Goal: Transaction & Acquisition: Purchase product/service

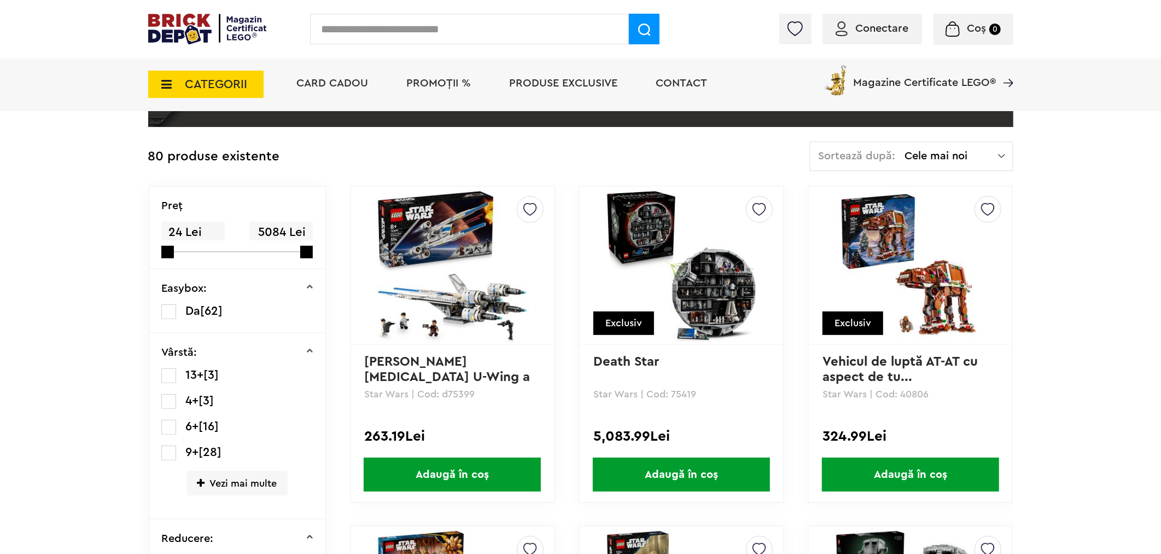
scroll to position [314, 0]
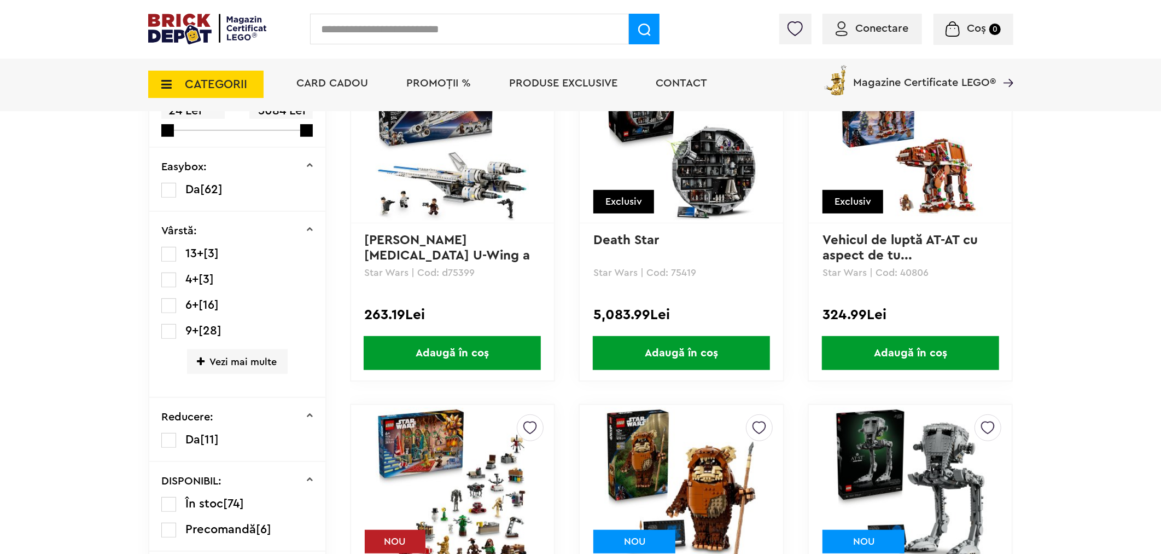
click at [178, 72] on span "CATEGORII" at bounding box center [205, 84] width 115 height 27
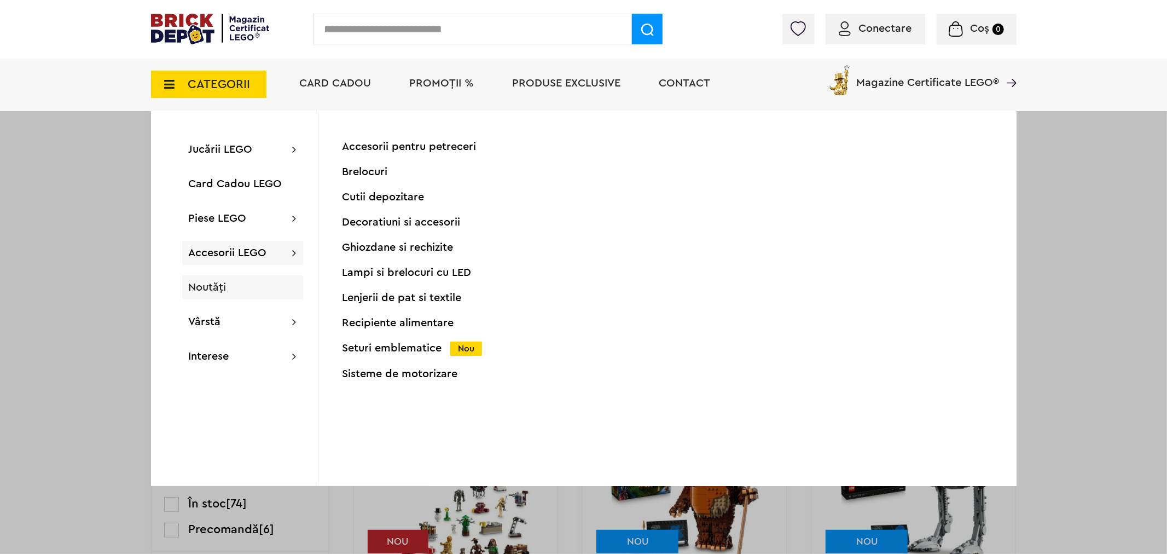
click at [216, 287] on span "Noutăți" at bounding box center [208, 287] width 38 height 11
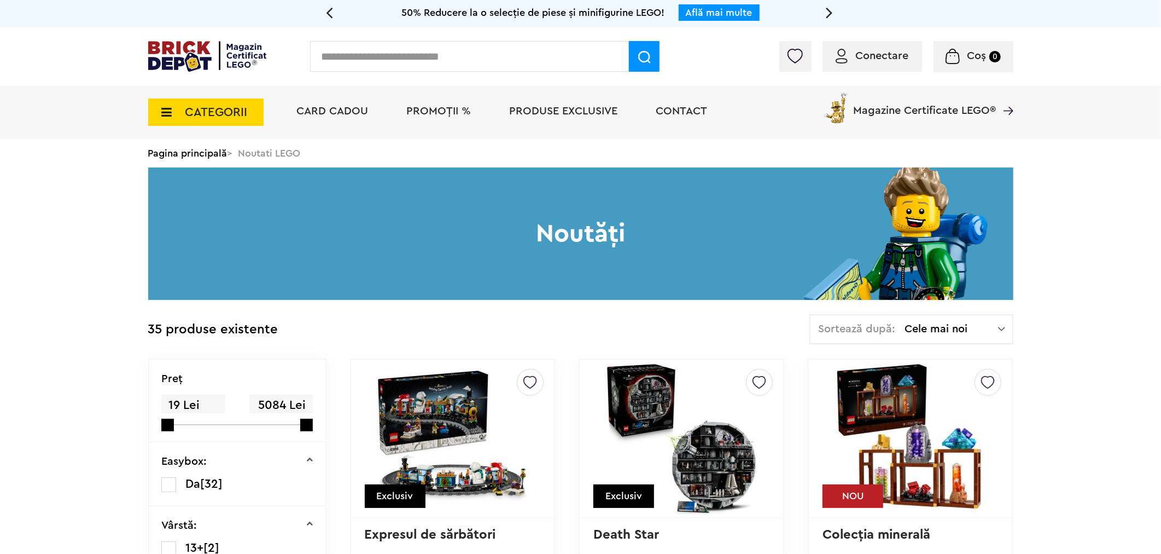
scroll to position [243, 0]
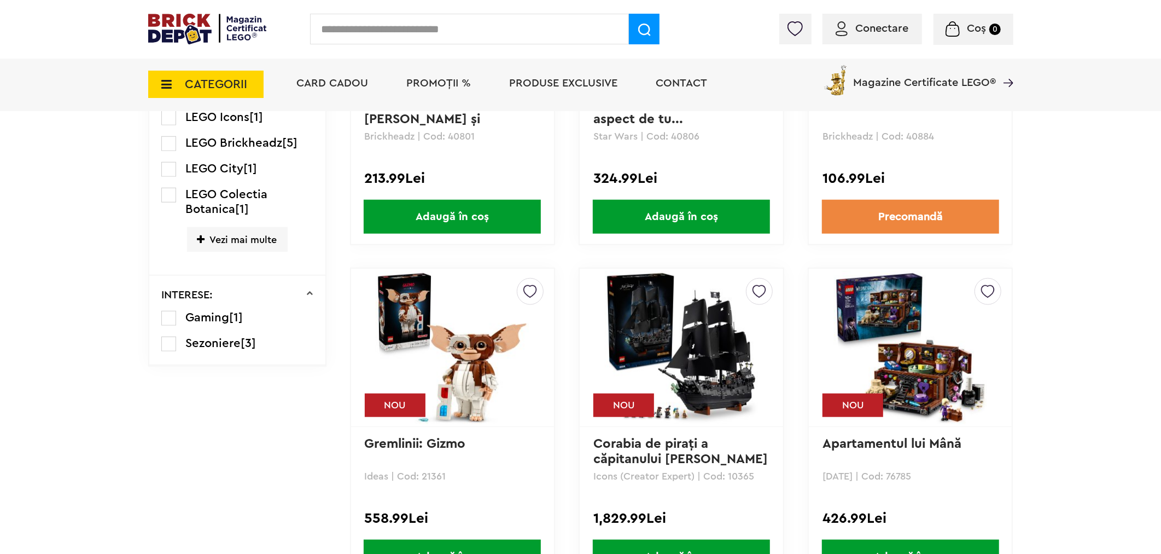
scroll to position [972, 0]
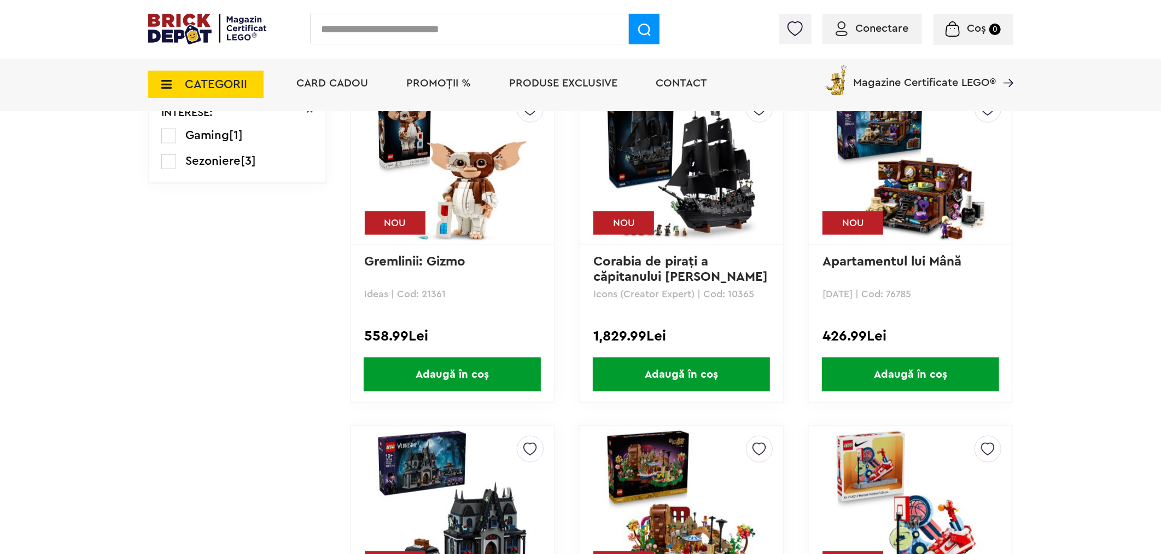
click at [637, 264] on link "Corabia de piraţi a căpitanului Jack S..." at bounding box center [681, 269] width 175 height 28
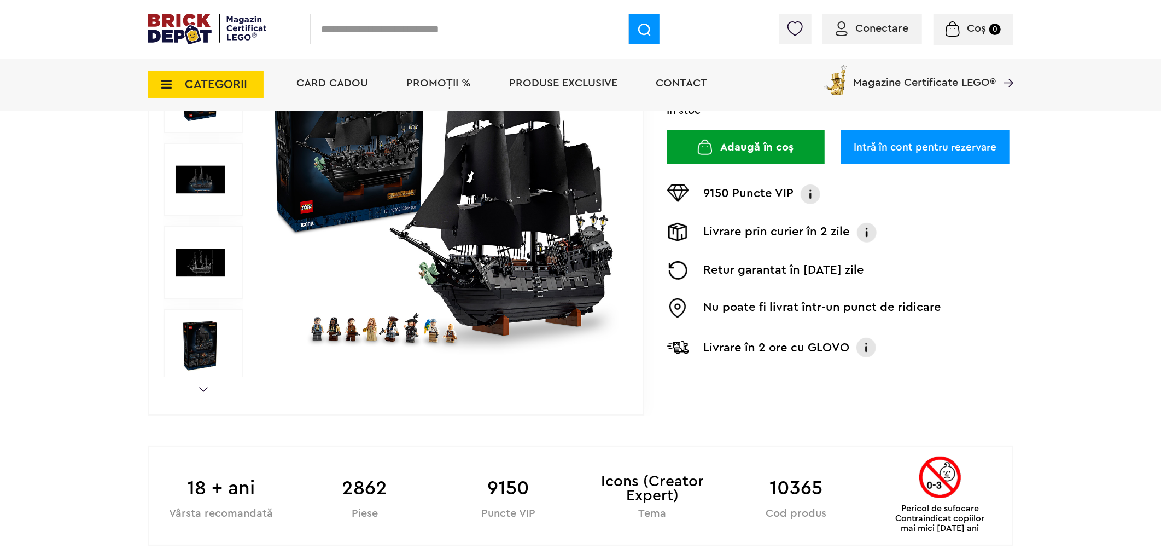
scroll to position [425, 0]
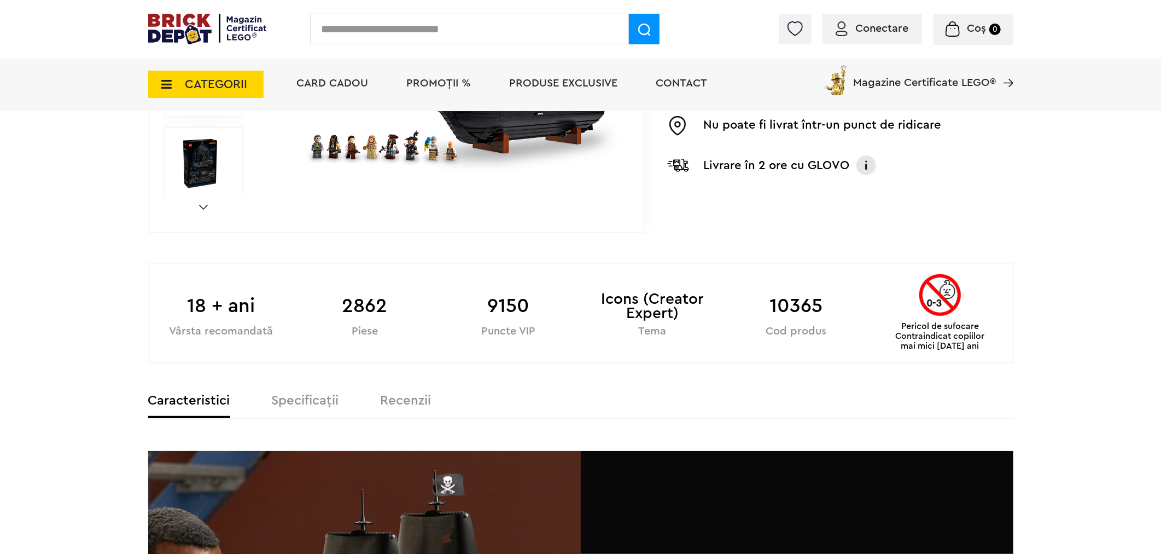
click at [310, 400] on label "Specificații" at bounding box center [305, 400] width 67 height 13
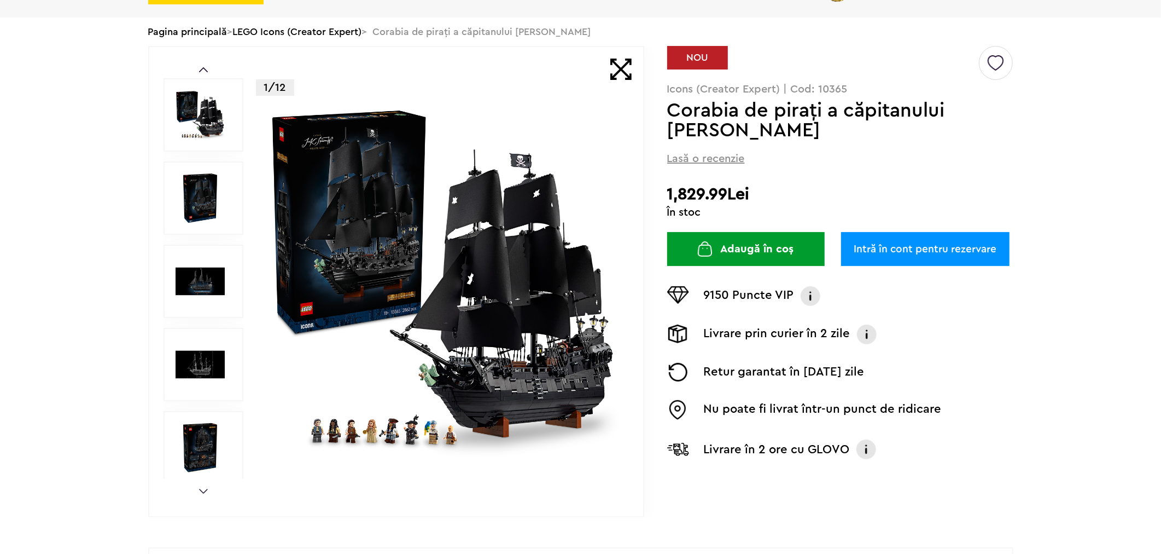
scroll to position [0, 0]
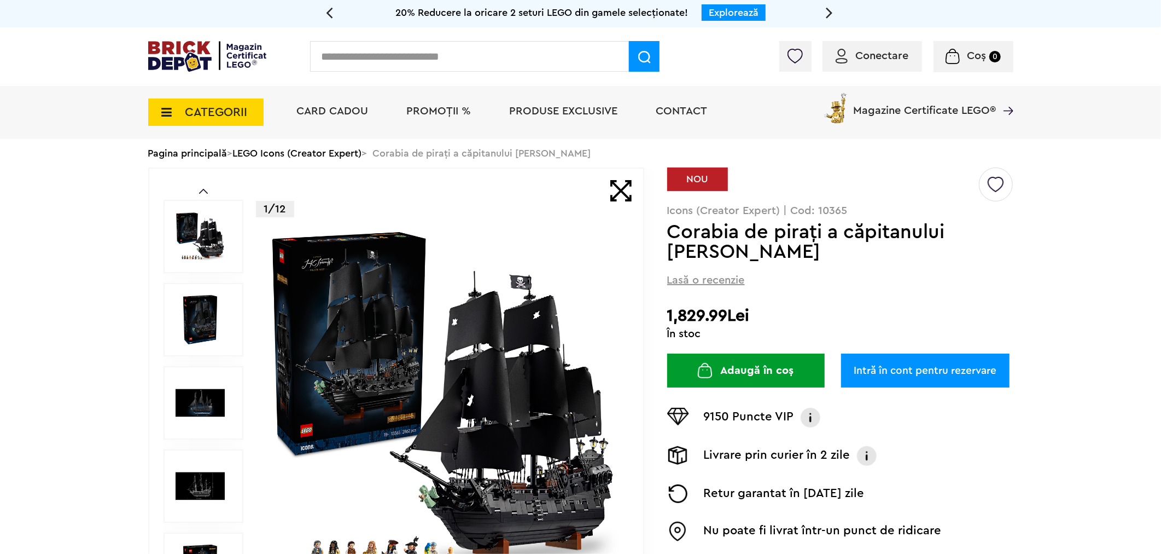
click at [167, 112] on icon at bounding box center [163, 112] width 17 height 12
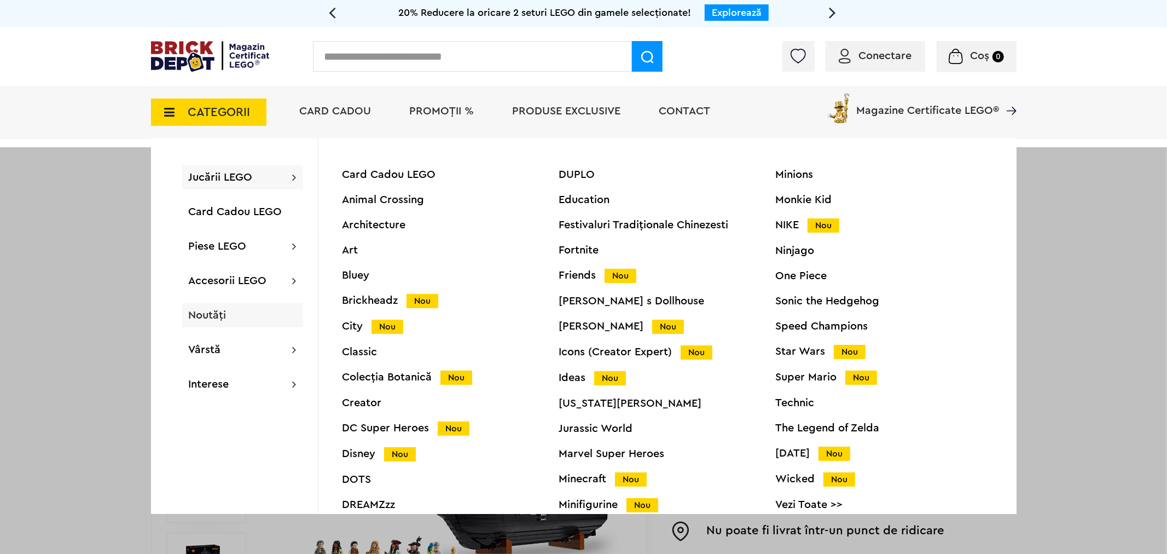
click at [222, 311] on span "Noutăți" at bounding box center [208, 315] width 38 height 11
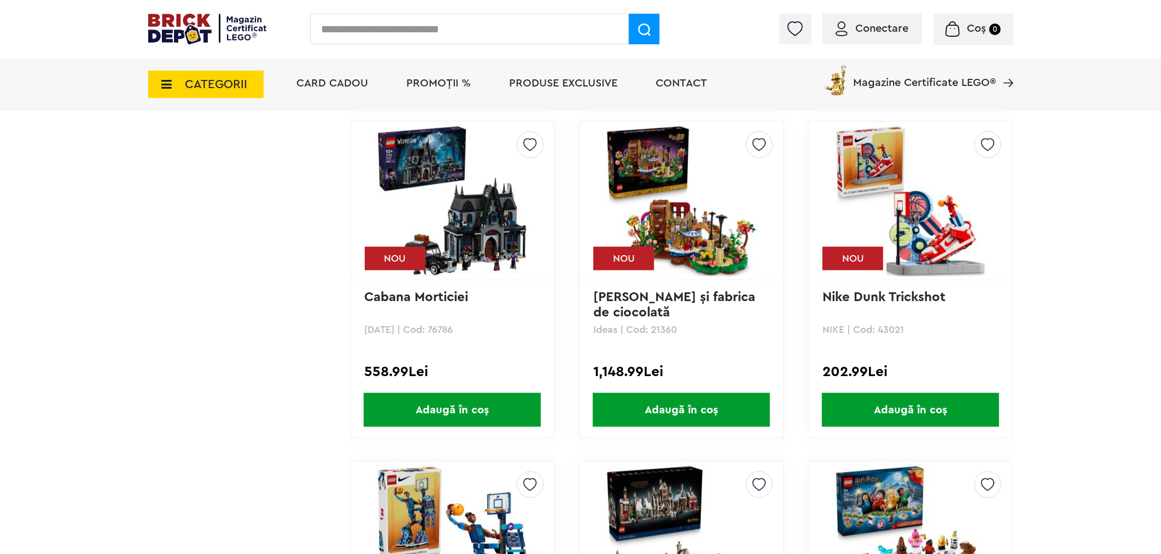
scroll to position [1519, 0]
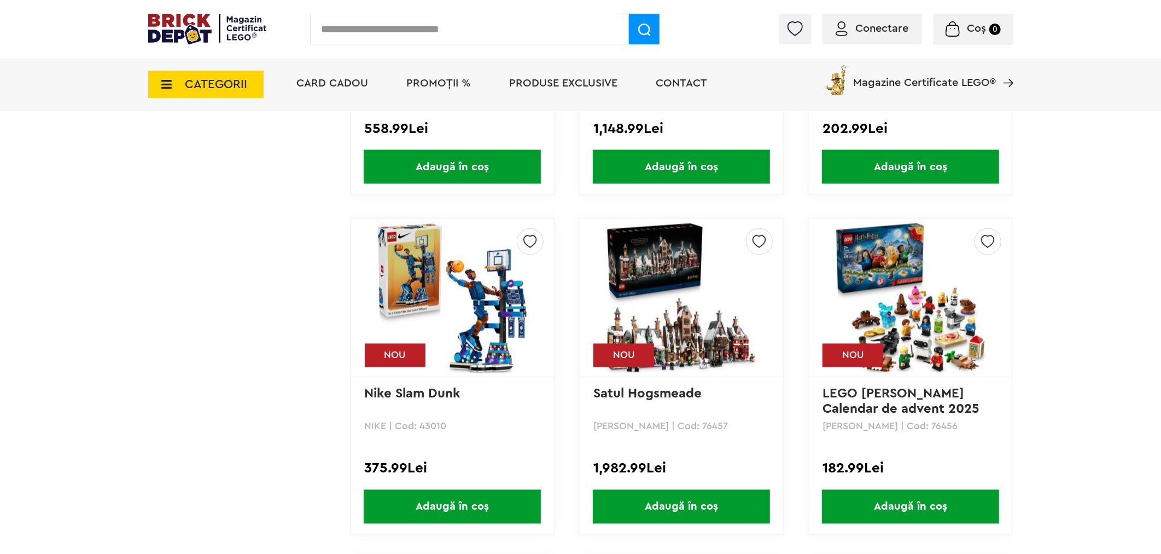
click at [665, 387] on link "Satul Hogsmeade" at bounding box center [648, 393] width 108 height 13
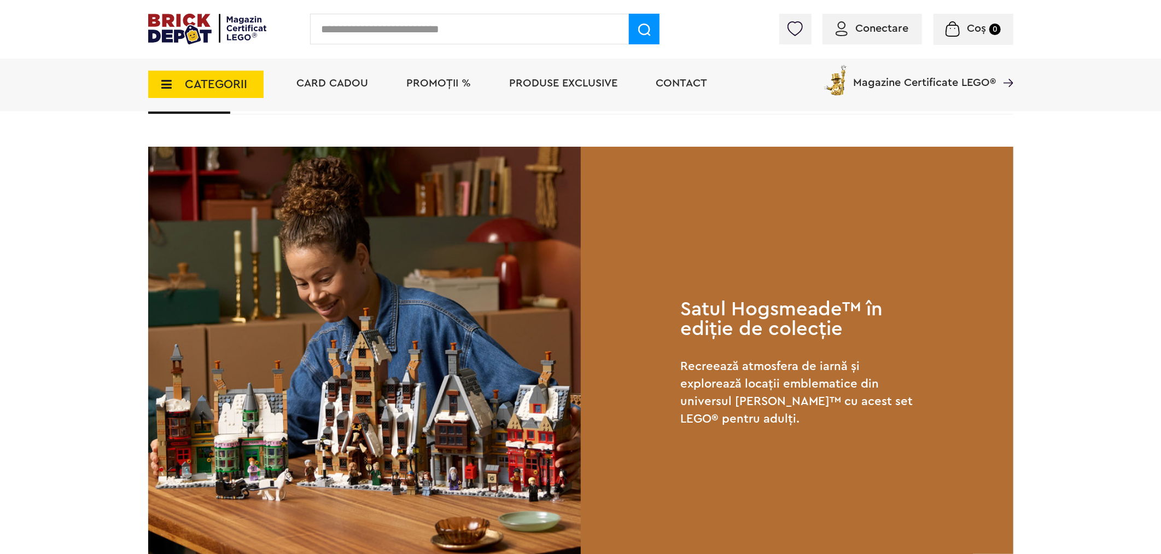
scroll to position [425, 0]
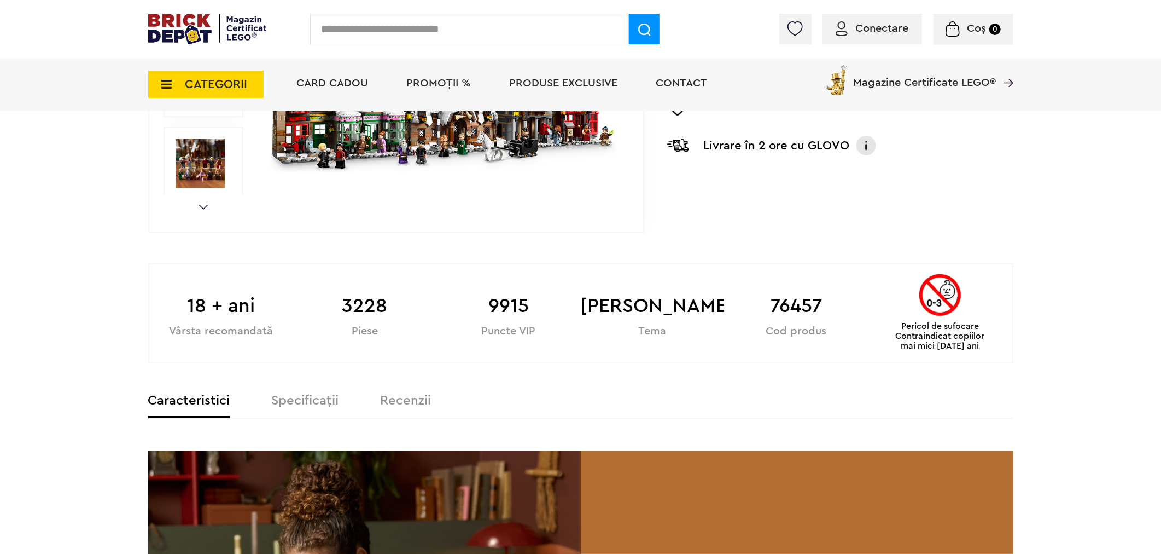
click at [325, 394] on label "Specificații" at bounding box center [305, 400] width 67 height 13
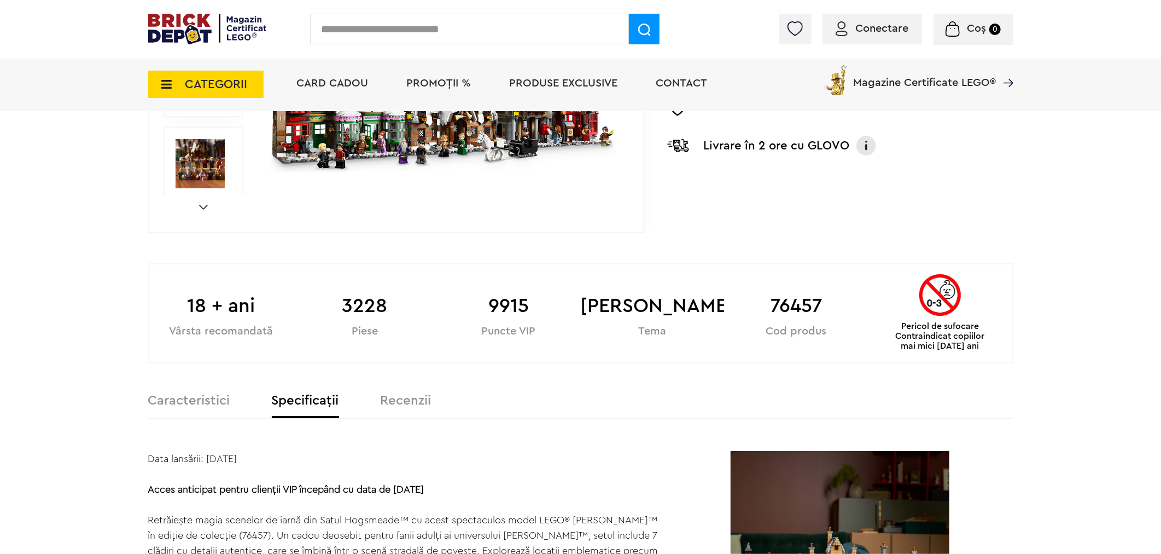
scroll to position [121, 0]
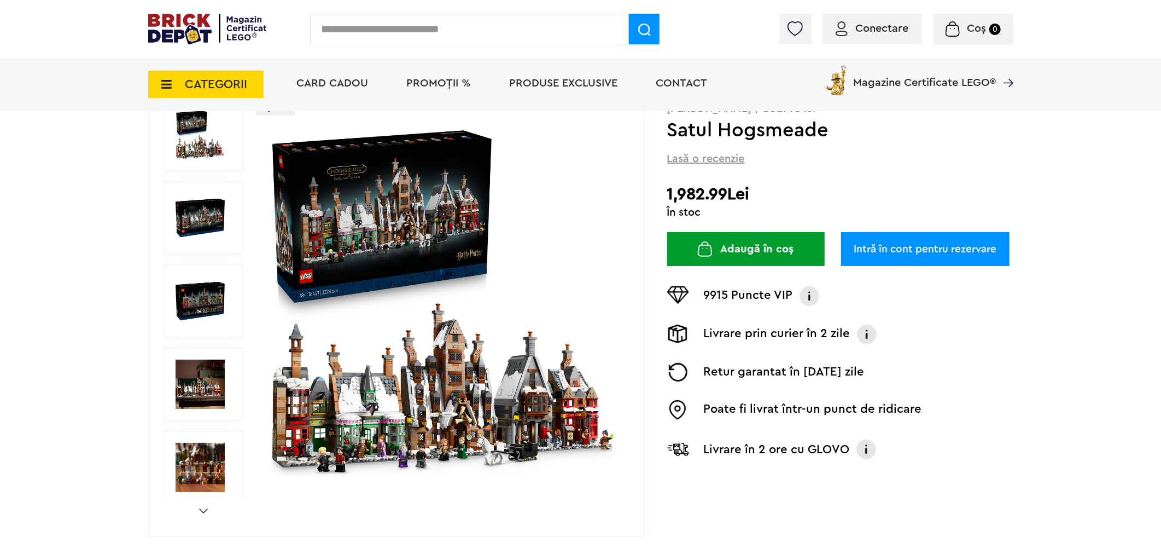
click at [166, 81] on icon at bounding box center [163, 84] width 17 height 12
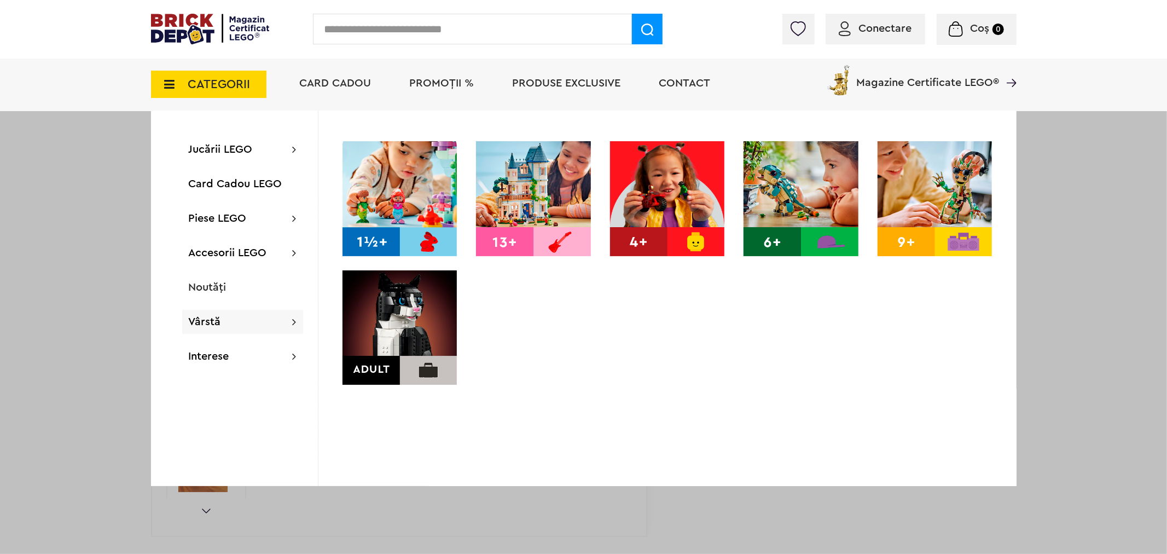
click at [100, 259] on div at bounding box center [583, 277] width 1167 height 554
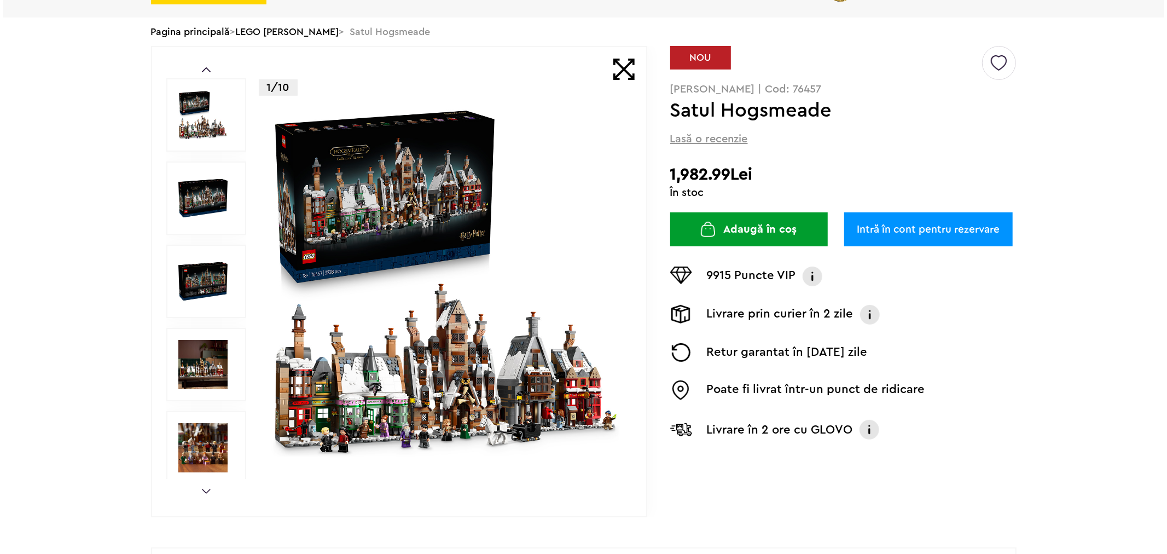
scroll to position [0, 0]
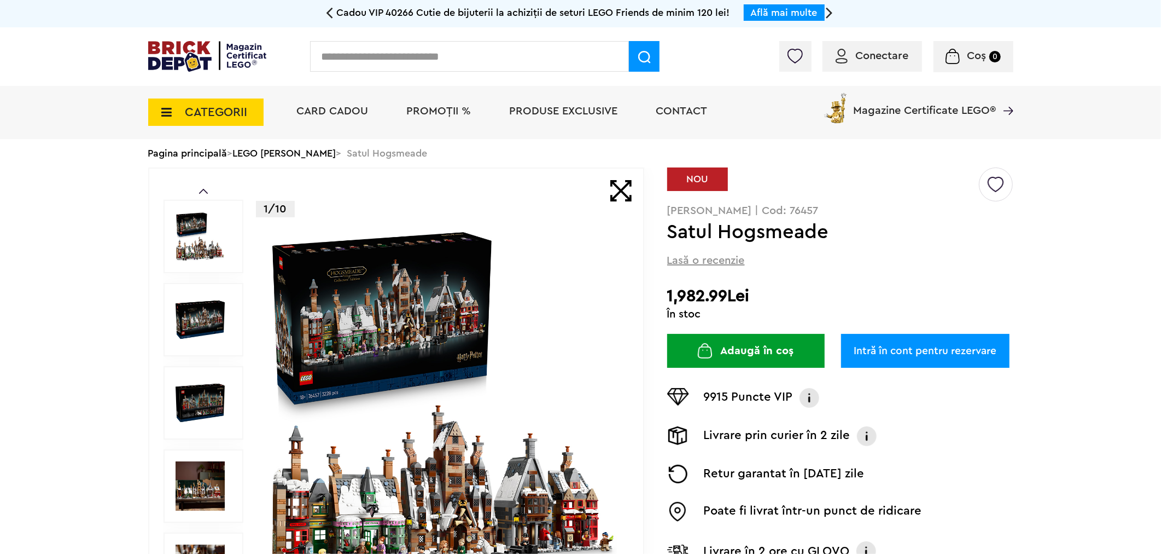
click at [389, 55] on input "text" at bounding box center [469, 56] width 319 height 31
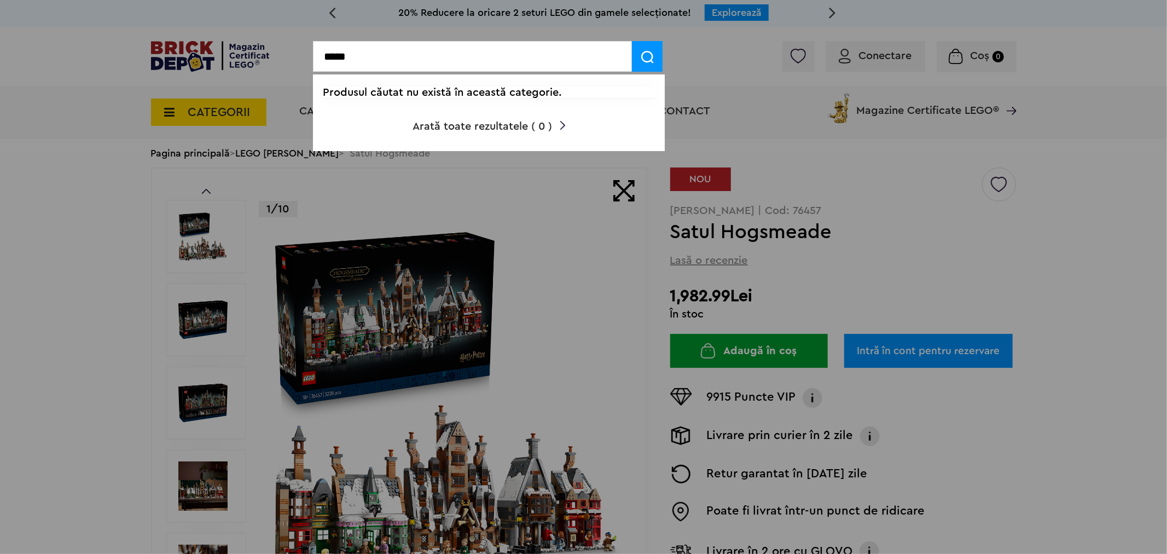
type input "*****"
drag, startPoint x: 435, startPoint y: 50, endPoint x: 275, endPoint y: 54, distance: 160.3
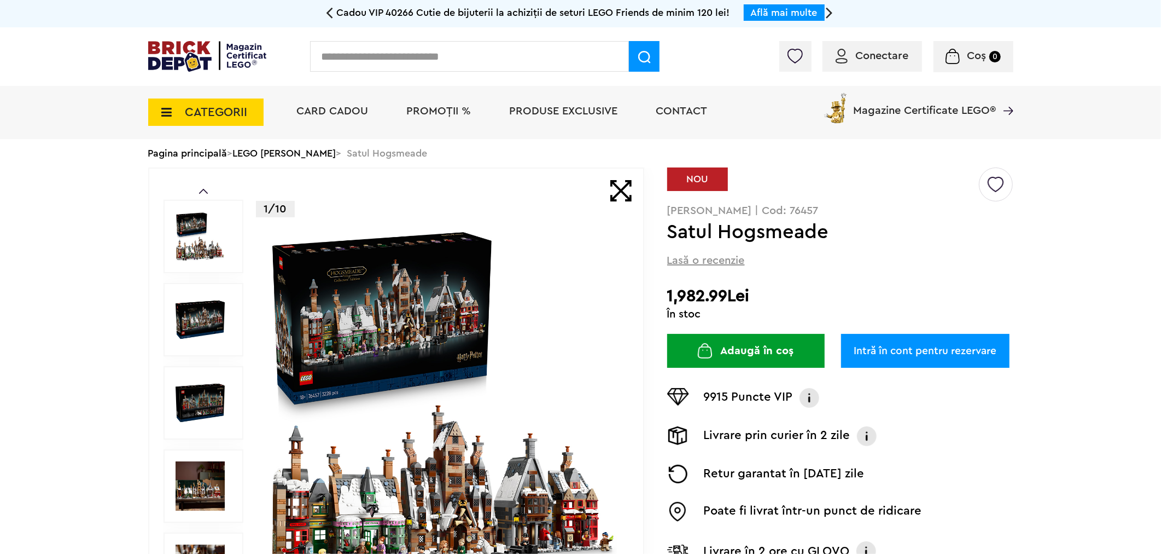
click at [166, 115] on icon at bounding box center [163, 112] width 17 height 12
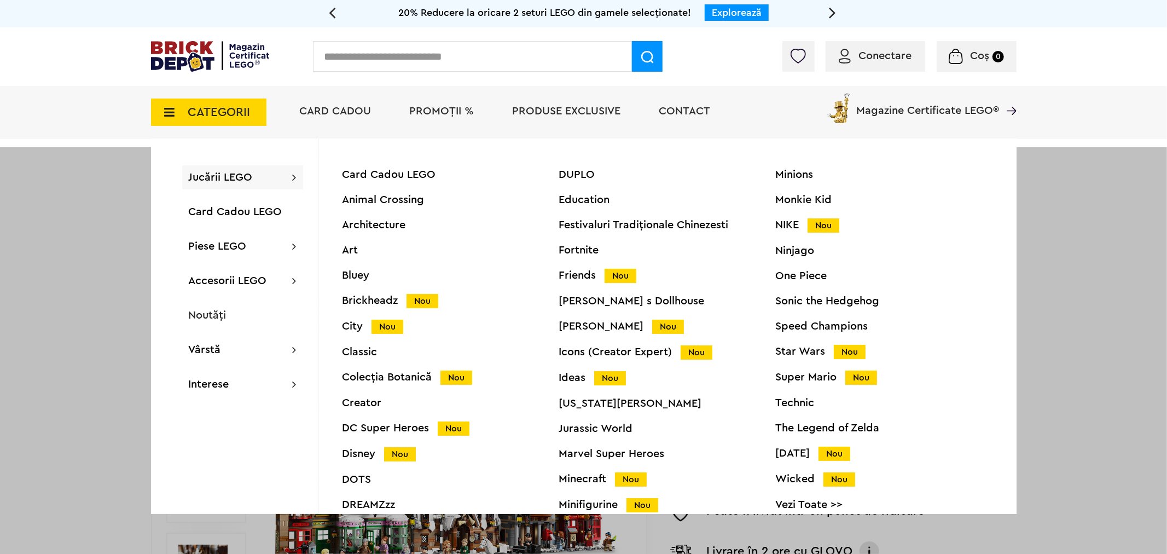
click at [605, 322] on div "Harry Potter Nou" at bounding box center [667, 326] width 217 height 11
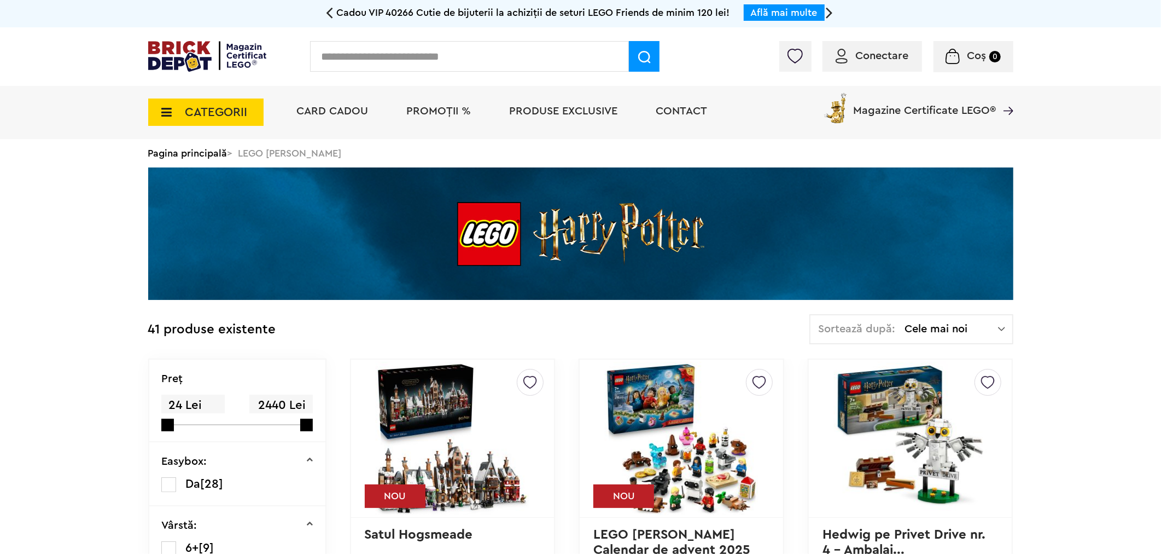
scroll to position [243, 0]
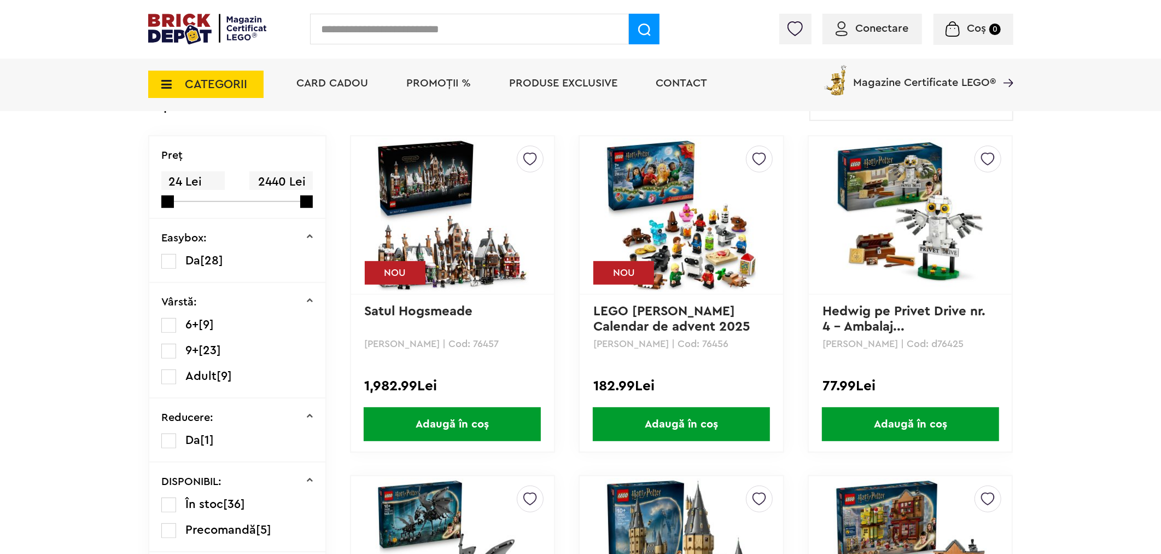
click at [213, 79] on span "CATEGORII" at bounding box center [216, 84] width 62 height 12
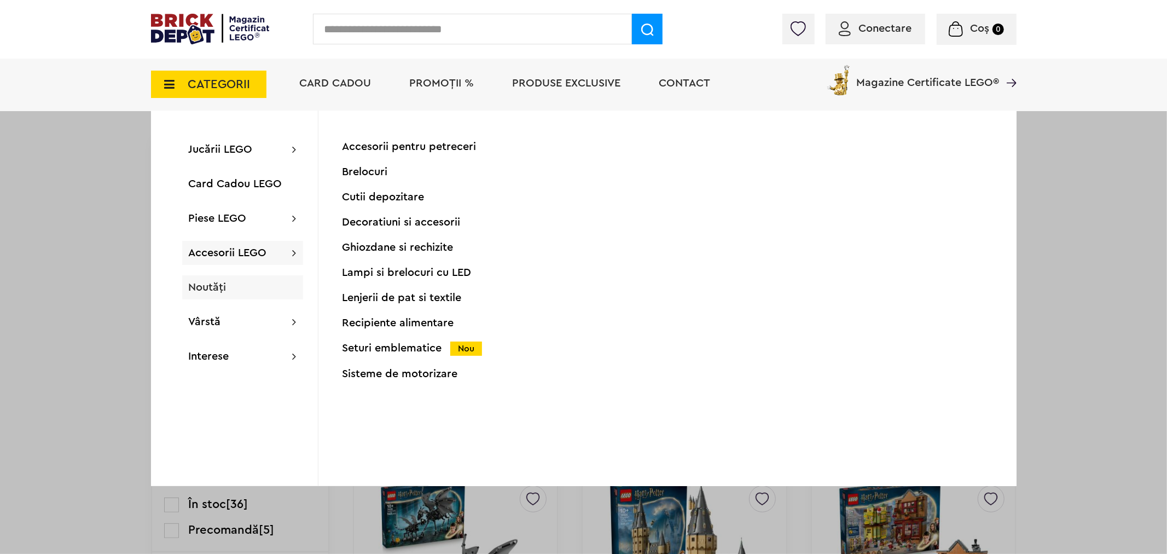
click at [216, 284] on span "Noutăți" at bounding box center [208, 287] width 38 height 11
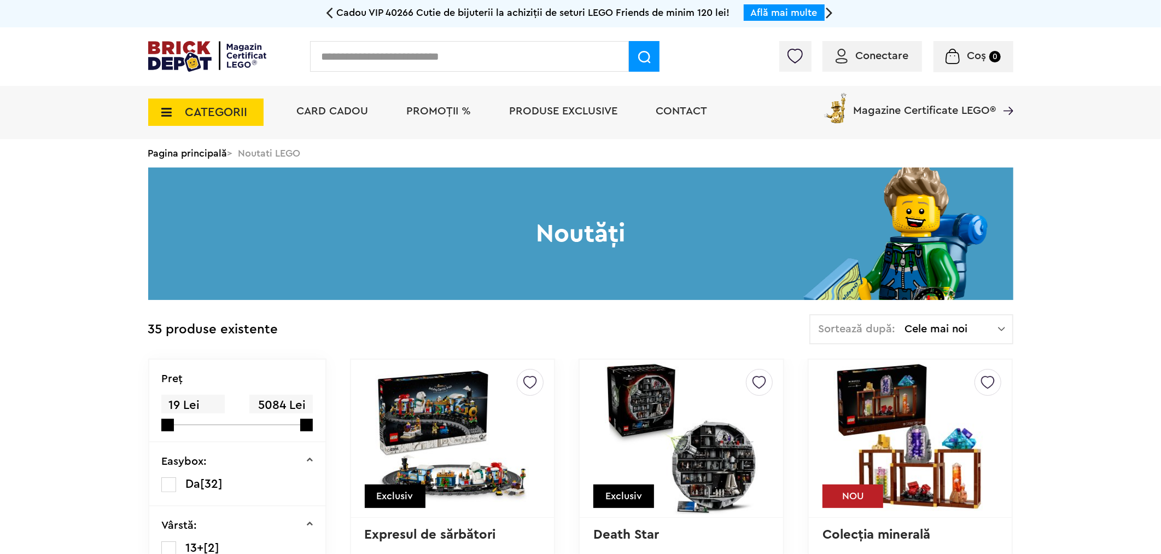
click at [165, 116] on icon at bounding box center [163, 112] width 17 height 12
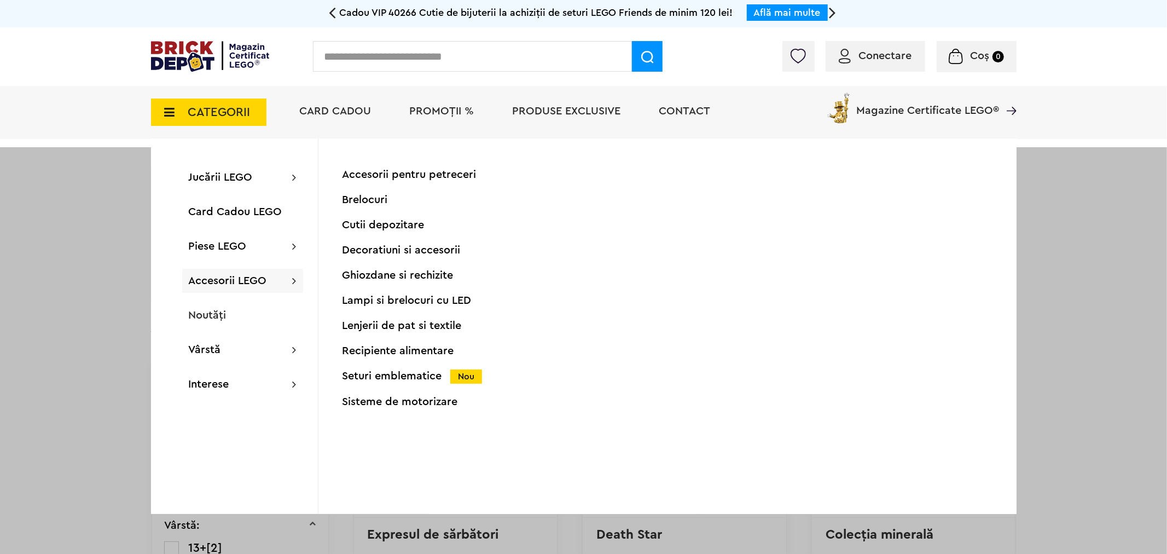
click at [77, 310] on div at bounding box center [583, 424] width 1167 height 554
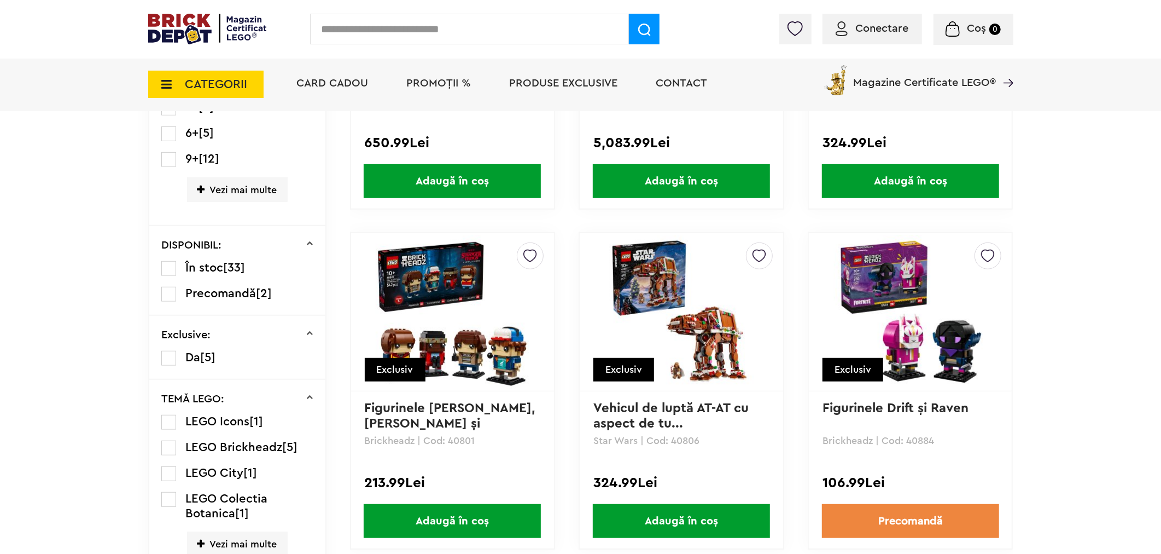
scroll to position [669, 0]
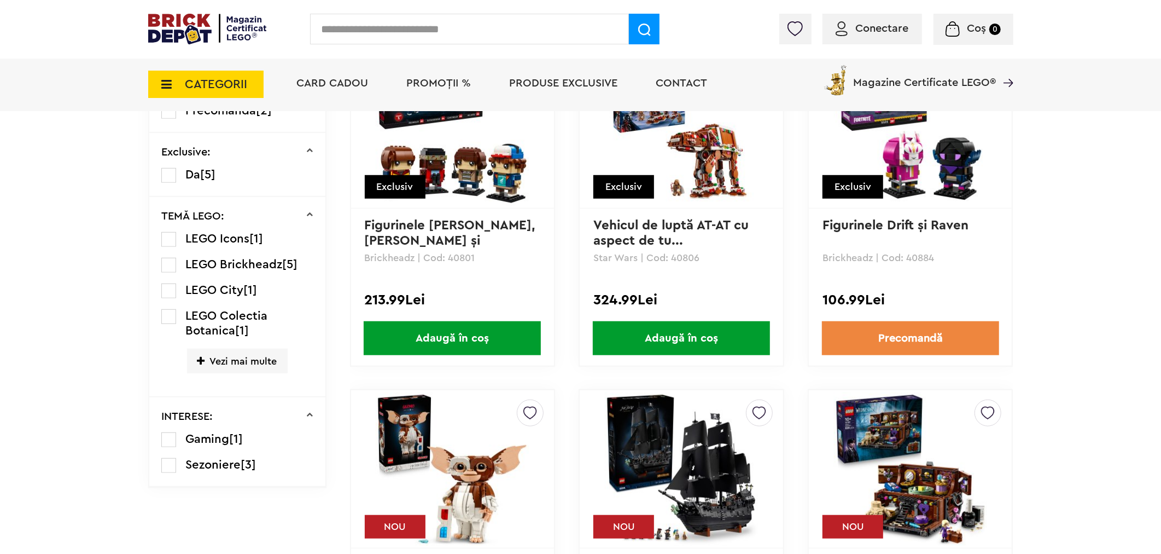
click at [241, 365] on span "Vezi mai multe" at bounding box center [237, 361] width 101 height 25
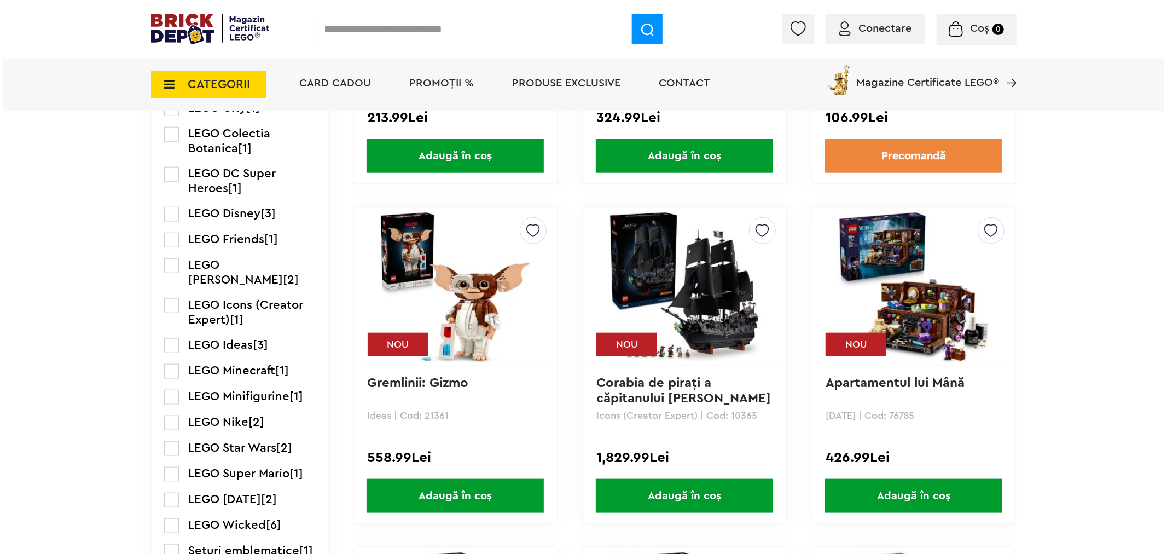
scroll to position [608, 0]
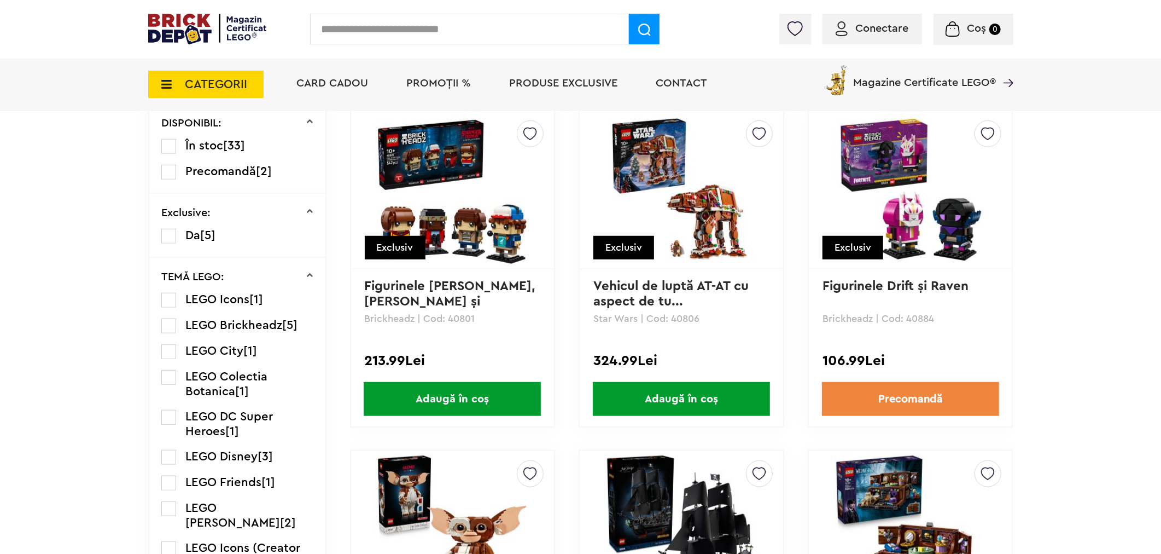
click at [457, 27] on input "text" at bounding box center [469, 29] width 319 height 31
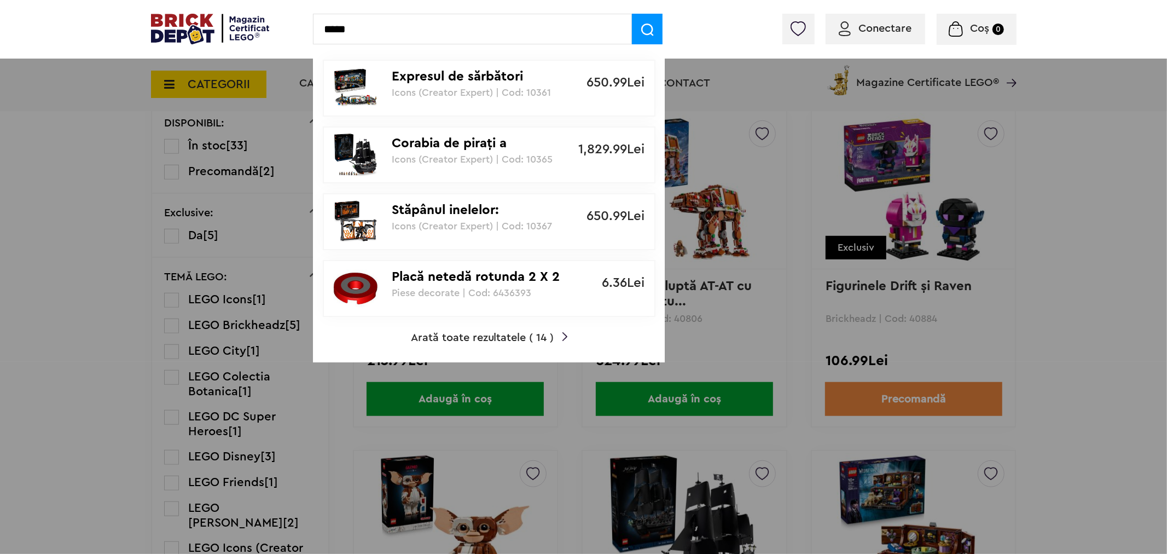
type input "*****"
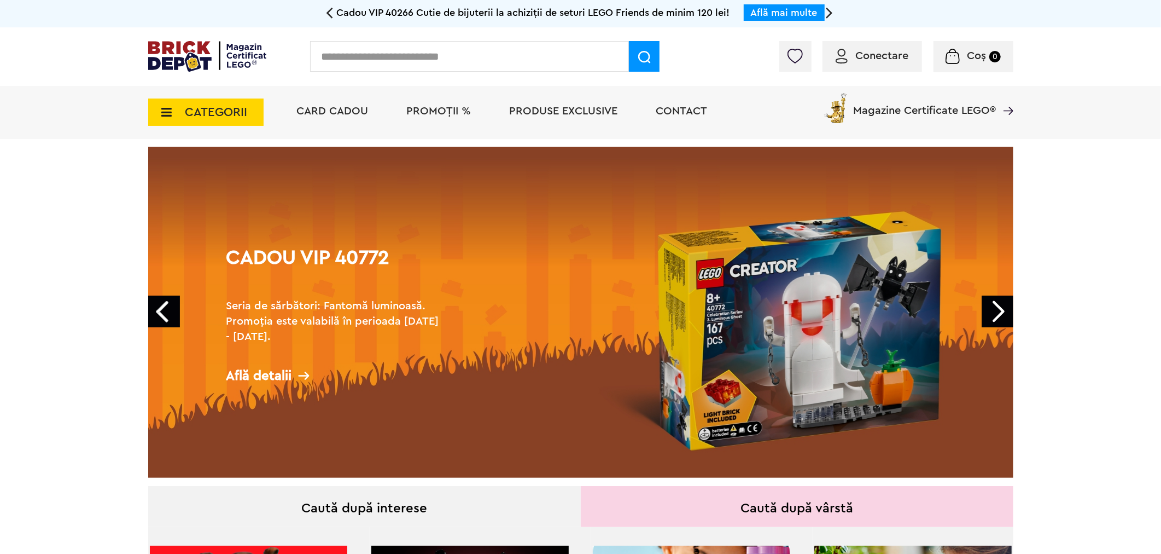
click at [456, 54] on input "text" at bounding box center [469, 56] width 319 height 31
type input "*****"
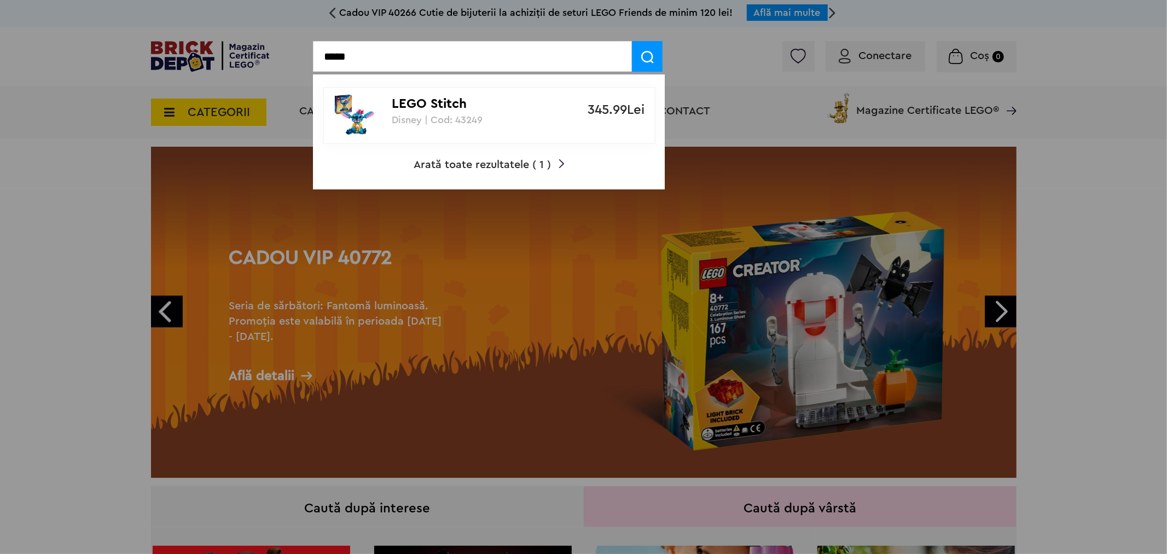
drag, startPoint x: 369, startPoint y: 58, endPoint x: 297, endPoint y: 51, distance: 72.6
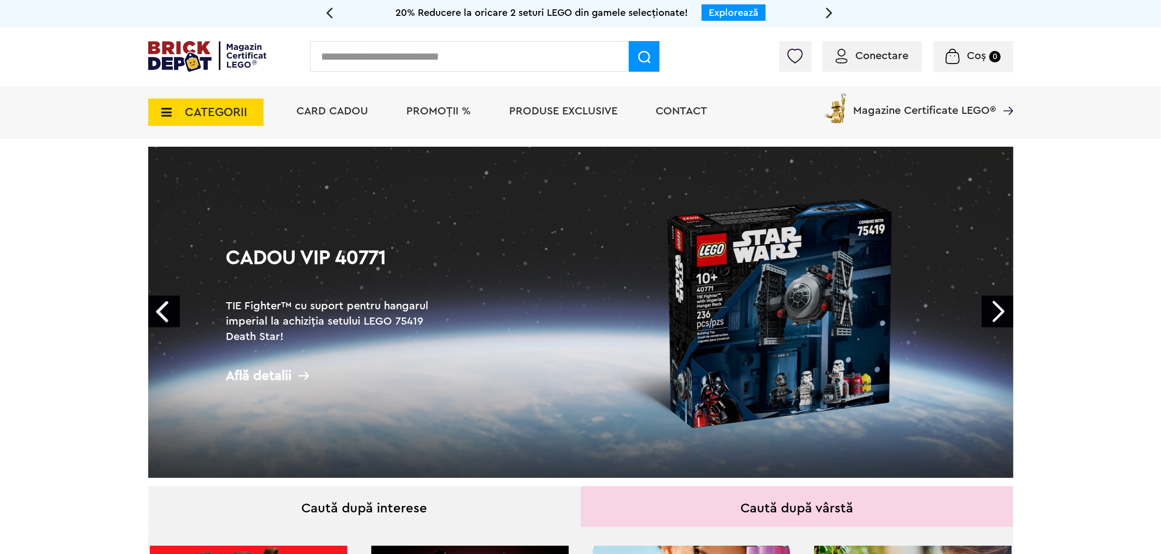
click at [452, 55] on input "text" at bounding box center [469, 56] width 319 height 31
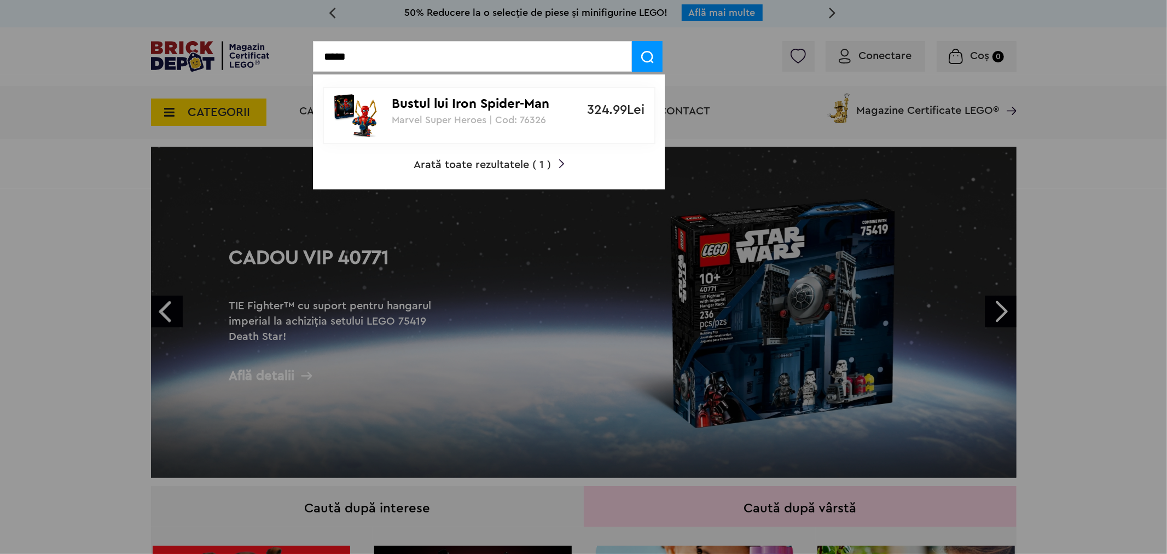
drag, startPoint x: 360, startPoint y: 62, endPoint x: 341, endPoint y: 61, distance: 18.6
click at [341, 61] on input "*****" at bounding box center [472, 56] width 319 height 31
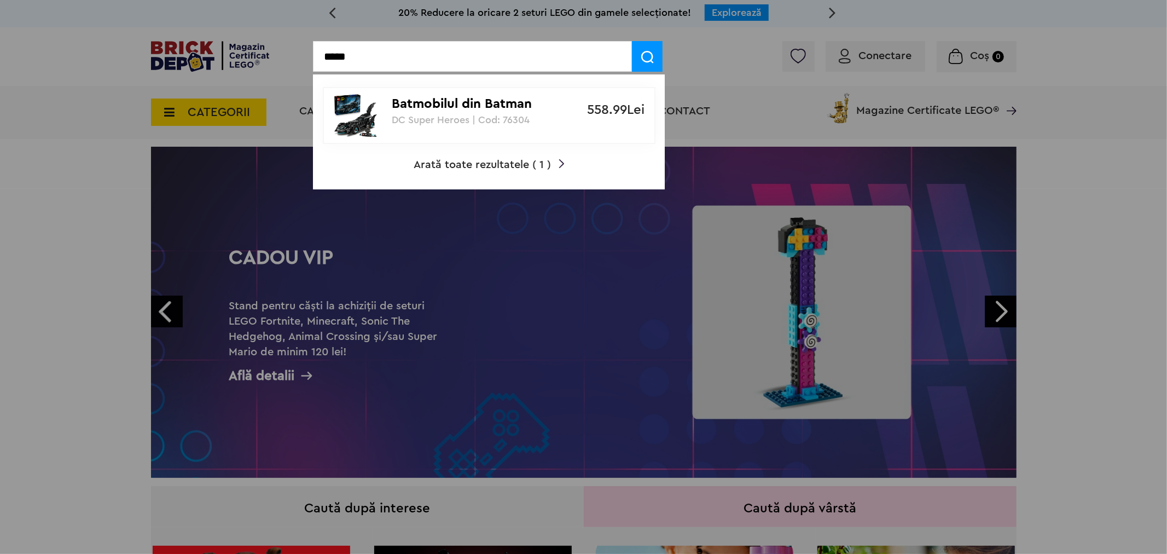
drag, startPoint x: 362, startPoint y: 55, endPoint x: 351, endPoint y: 53, distance: 11.8
click at [351, 53] on input "*****" at bounding box center [472, 56] width 319 height 31
type input "*****"
click at [442, 109] on p "Arkham Asylum" at bounding box center [483, 104] width 183 height 16
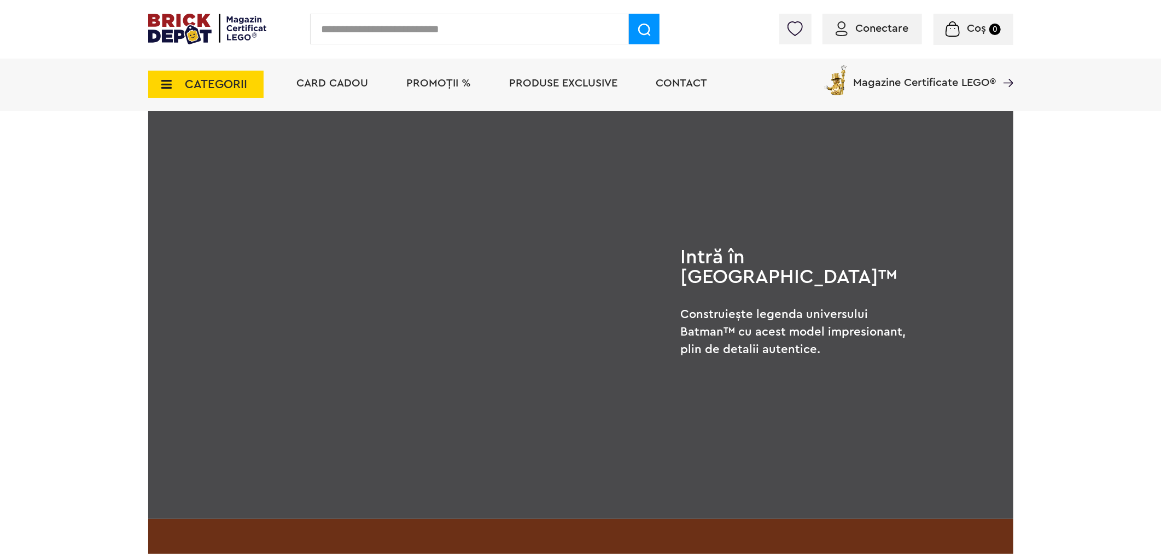
scroll to position [486, 0]
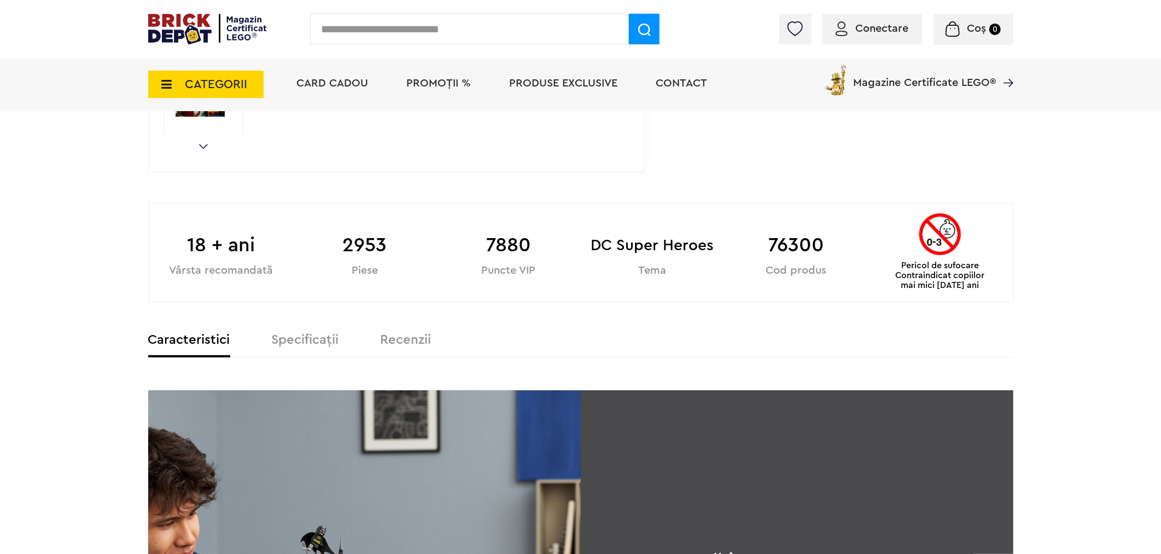
click at [333, 339] on label "Specificații" at bounding box center [305, 339] width 67 height 13
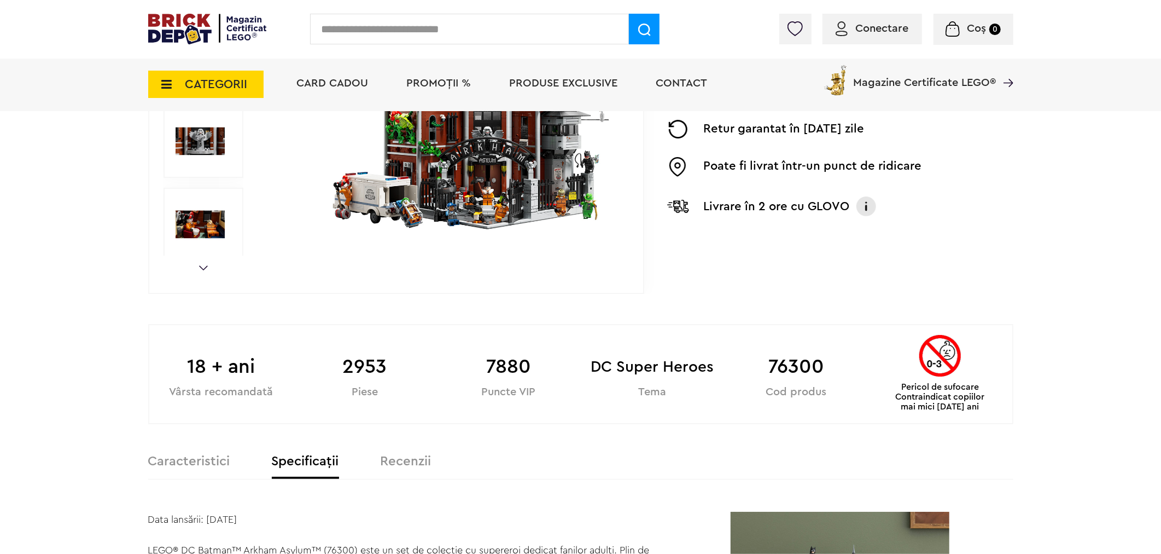
scroll to position [61, 0]
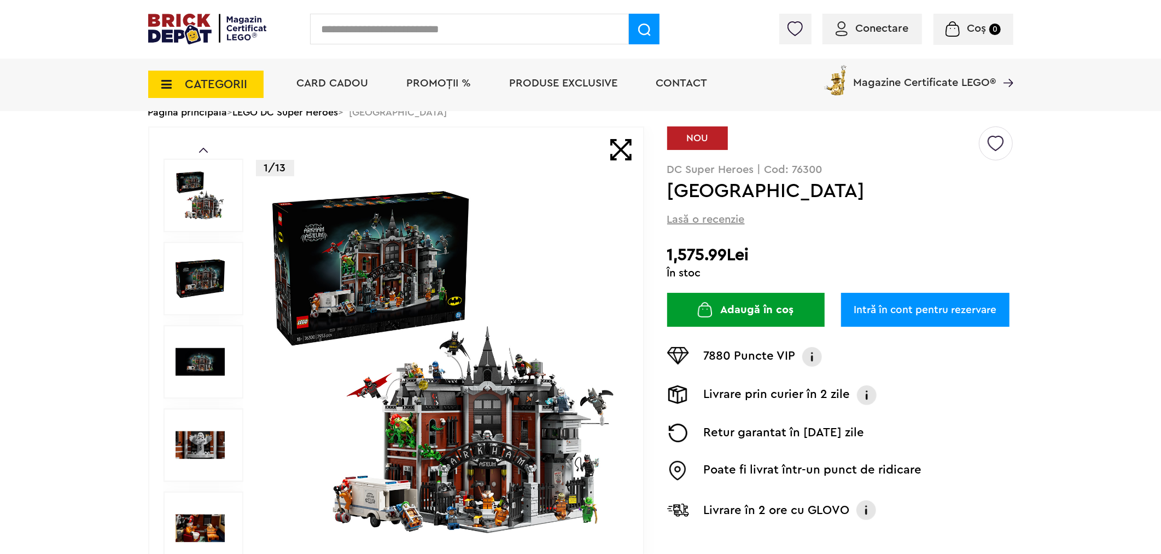
click at [888, 80] on span "Magazine Certificate LEGO®" at bounding box center [925, 75] width 143 height 25
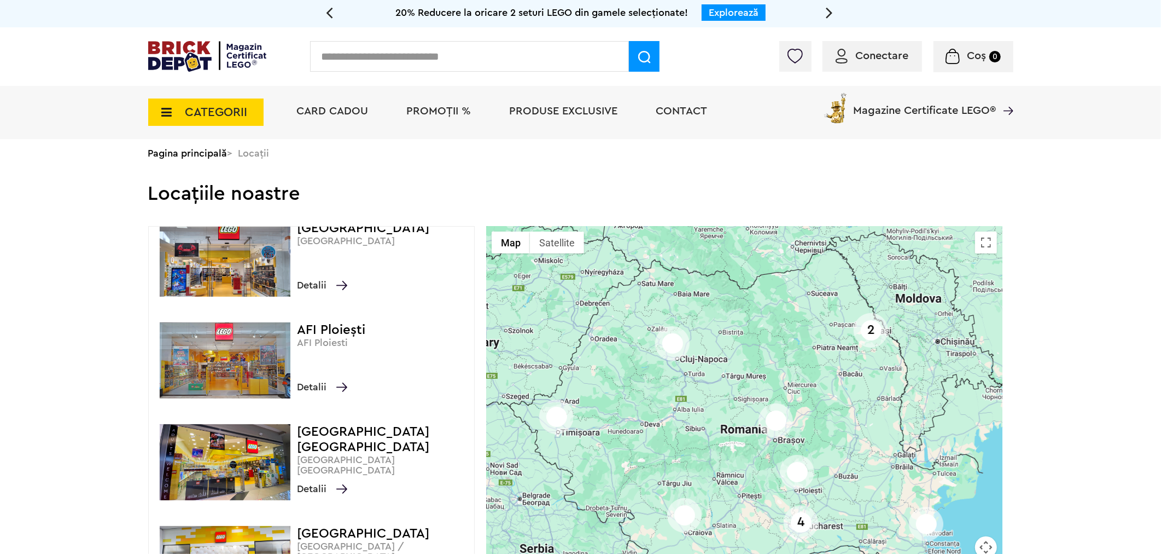
scroll to position [790, 0]
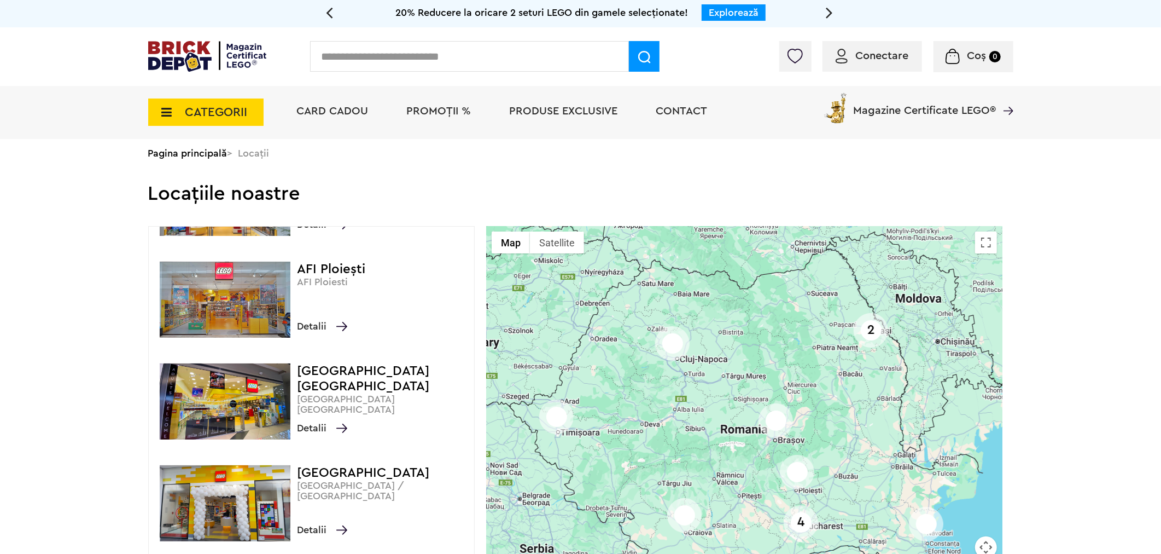
click at [210, 412] on img at bounding box center [225, 401] width 131 height 76
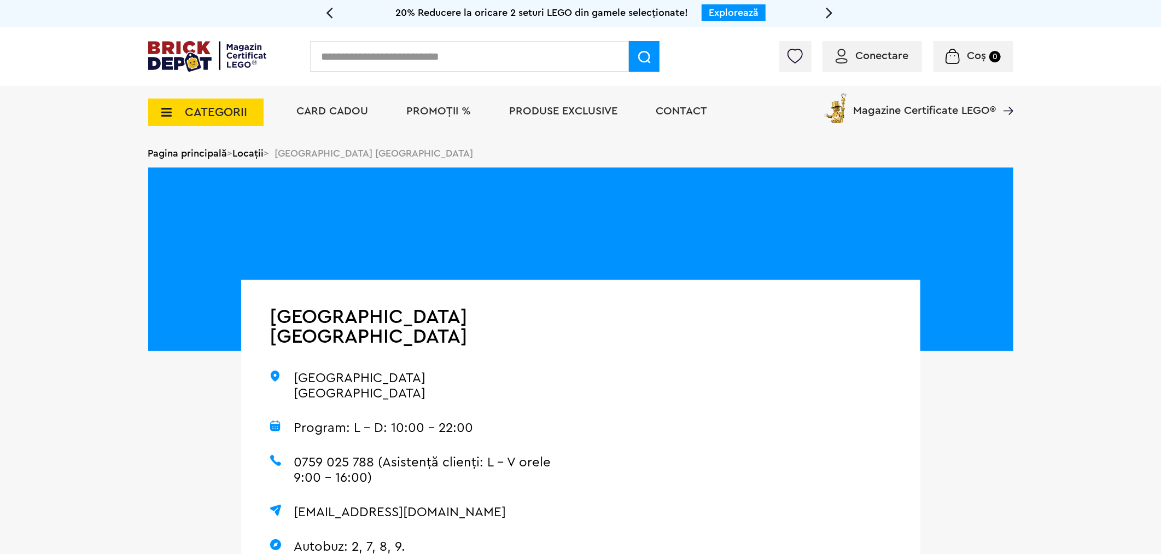
scroll to position [243, 0]
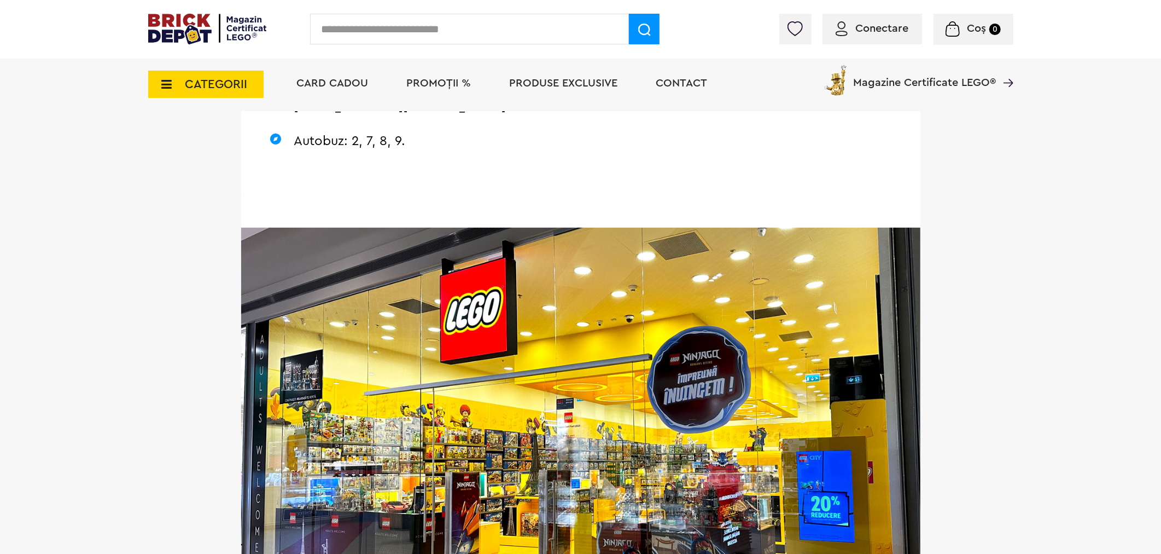
scroll to position [364, 0]
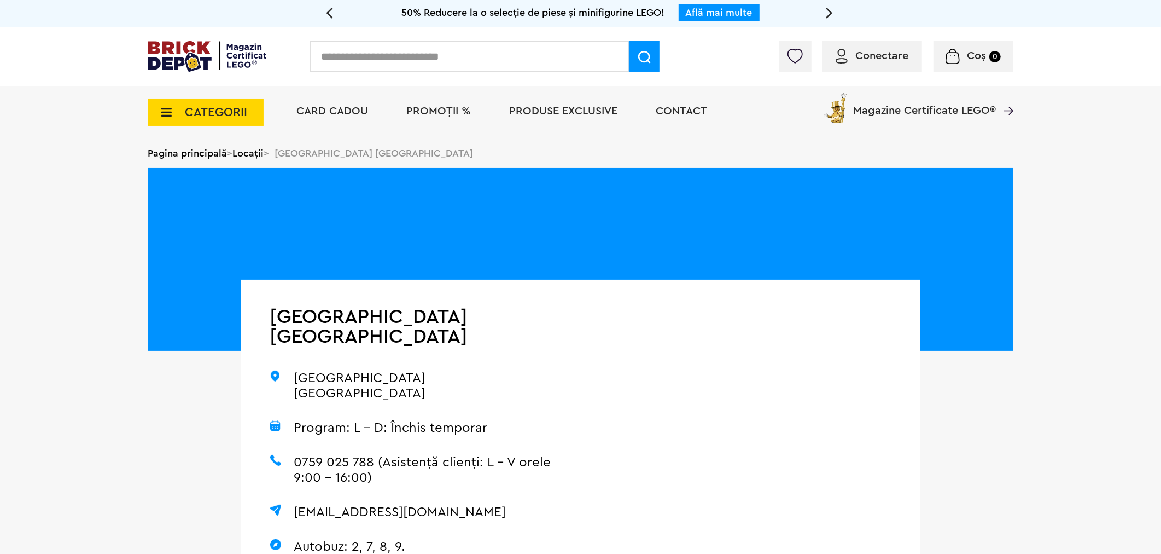
click at [202, 51] on img at bounding box center [207, 56] width 119 height 31
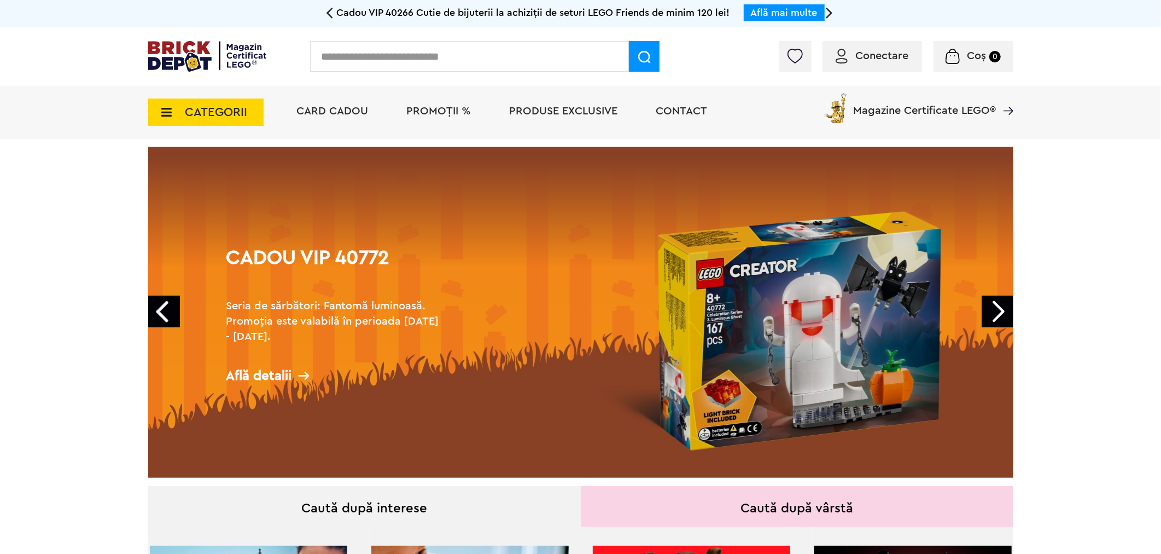
click at [415, 50] on input "text" at bounding box center [469, 56] width 319 height 31
type input "*****"
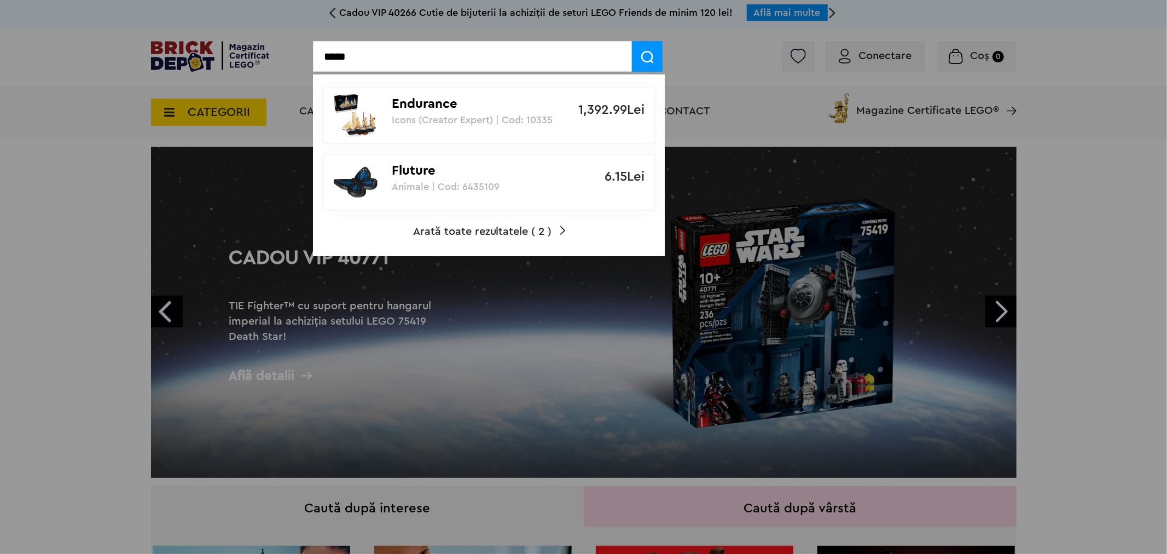
drag, startPoint x: 384, startPoint y: 60, endPoint x: 302, endPoint y: 68, distance: 82.5
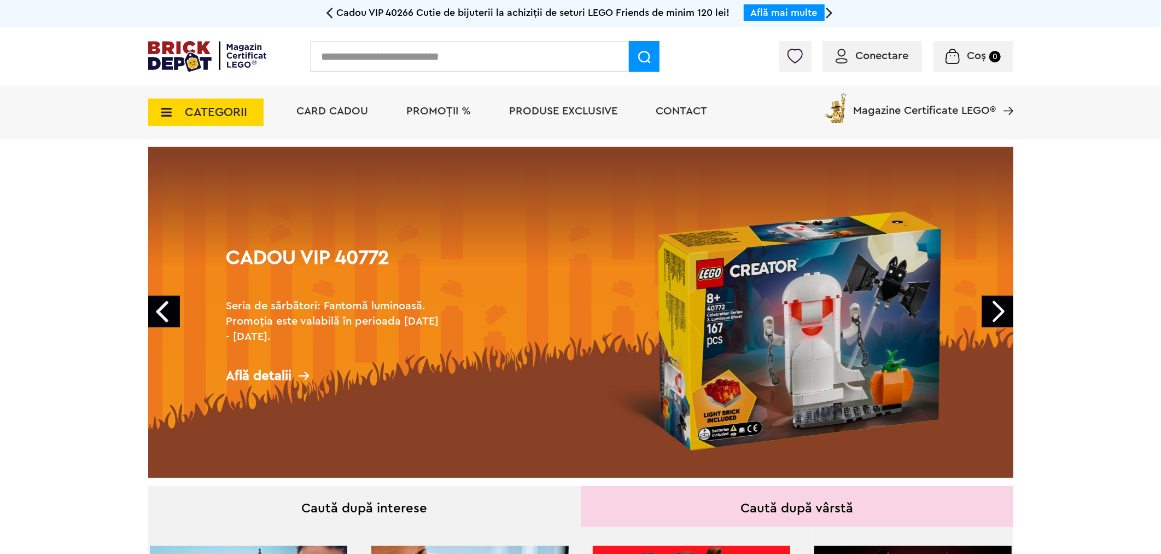
click at [522, 65] on input "text" at bounding box center [469, 56] width 319 height 31
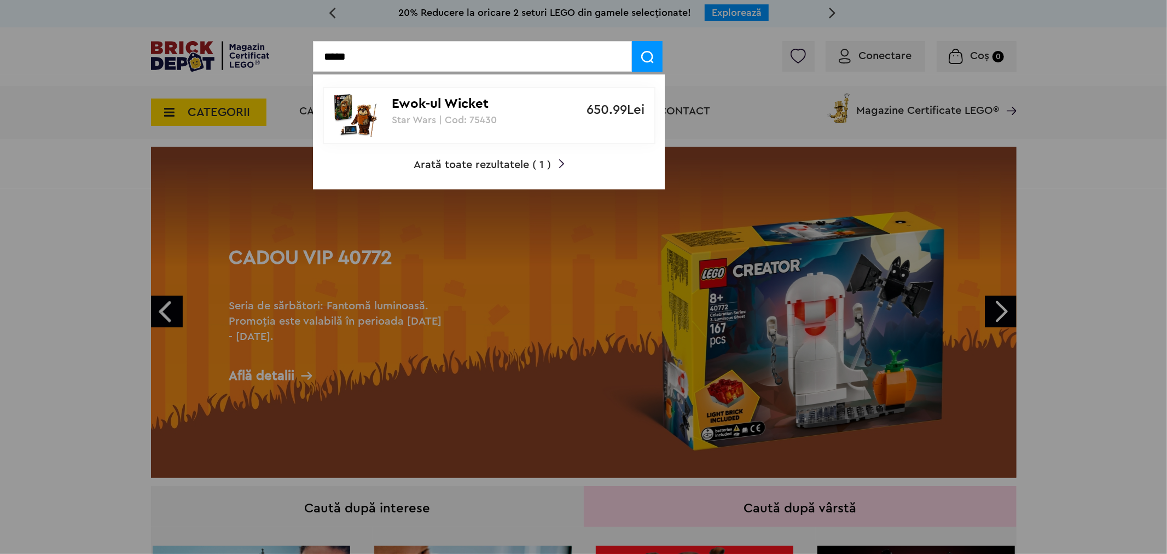
type input "*****"
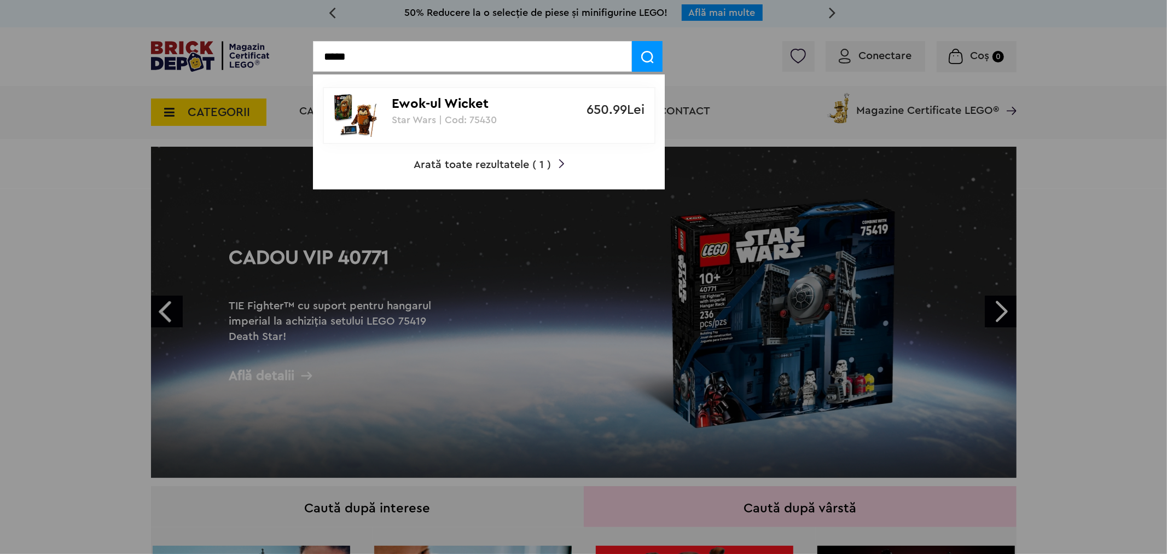
drag, startPoint x: 330, startPoint y: 55, endPoint x: 283, endPoint y: 59, distance: 47.7
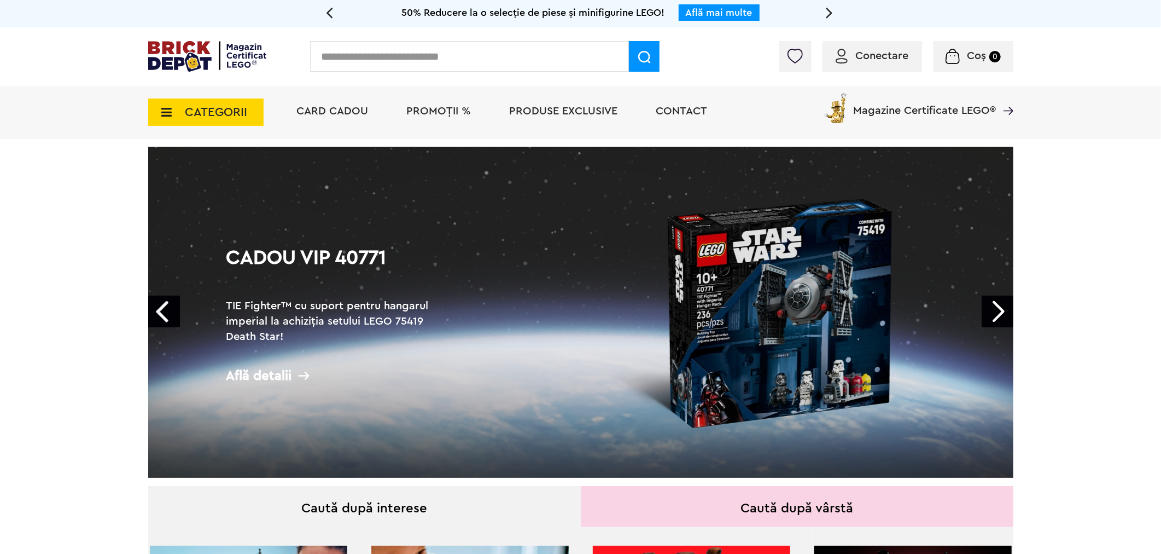
click at [159, 108] on icon at bounding box center [163, 112] width 17 height 12
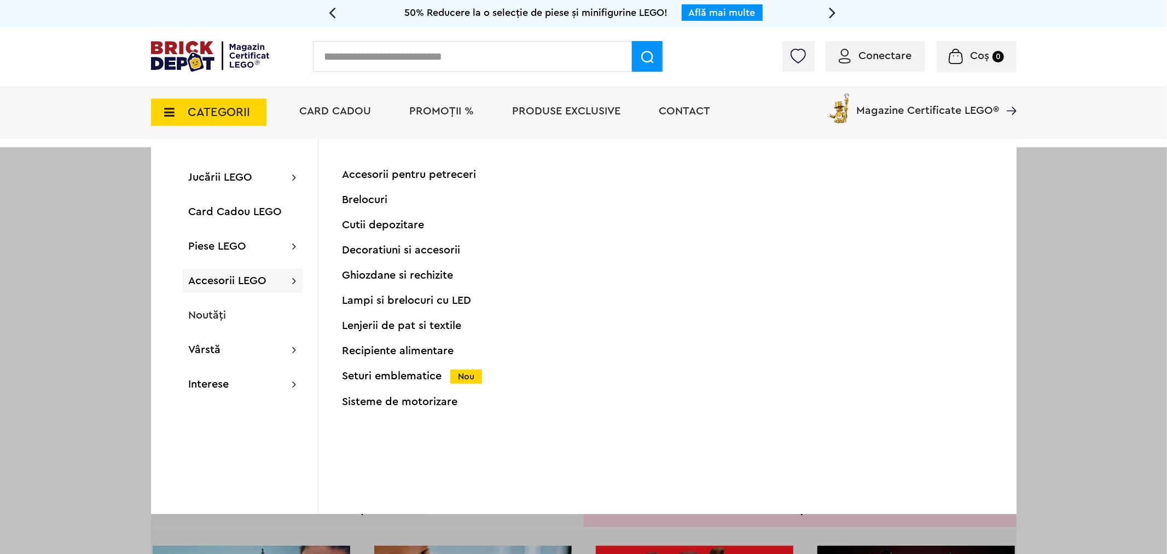
click at [377, 376] on div "Seturi emblematice Nou" at bounding box center [450, 375] width 217 height 11
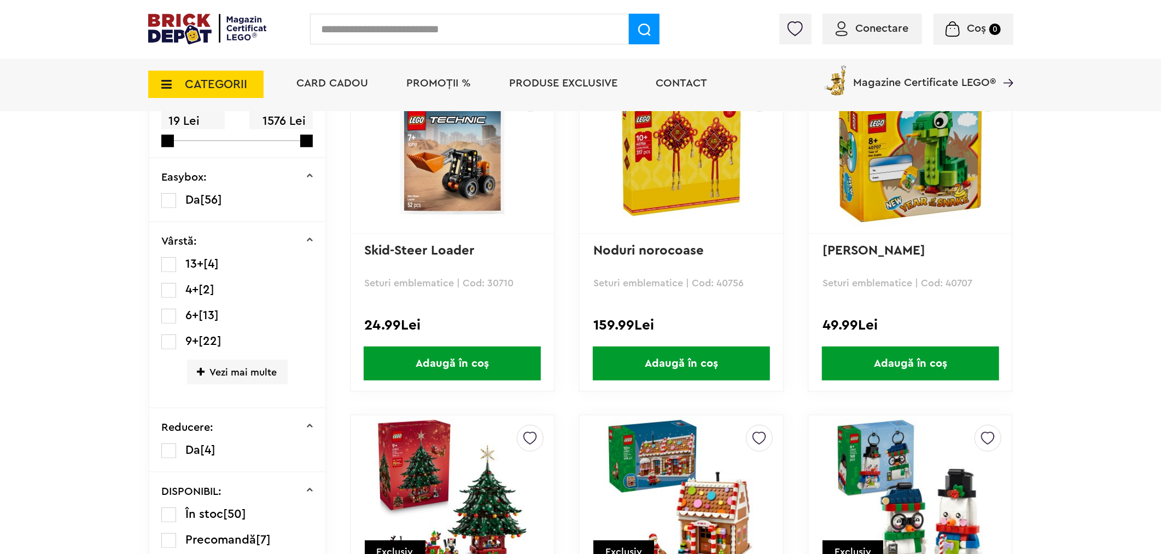
scroll to position [669, 0]
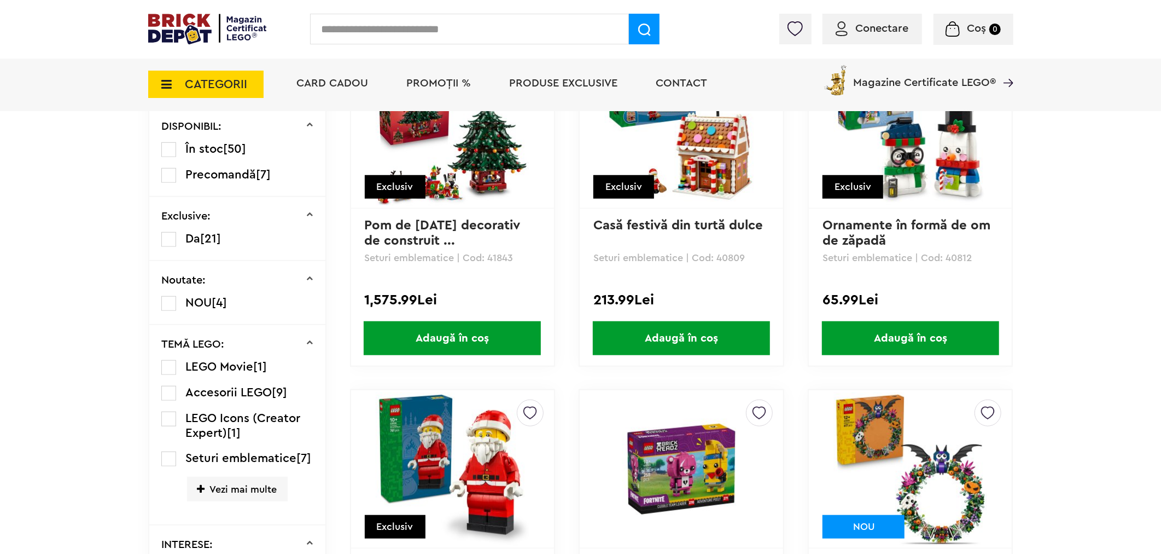
click at [406, 232] on link "Pom de [DATE] decorativ de construit ..." at bounding box center [445, 233] width 160 height 28
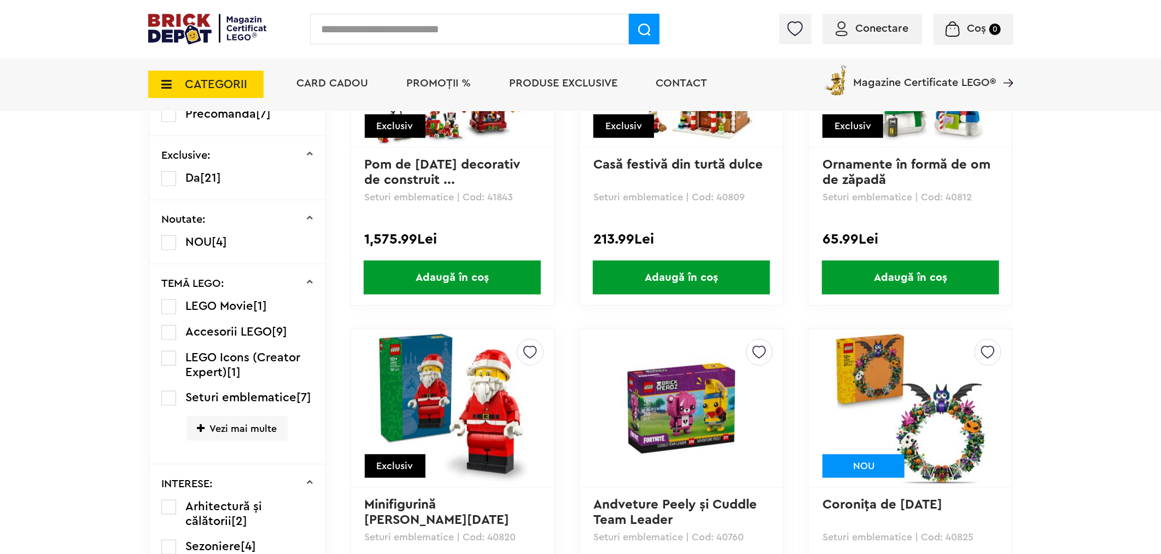
scroll to position [486, 0]
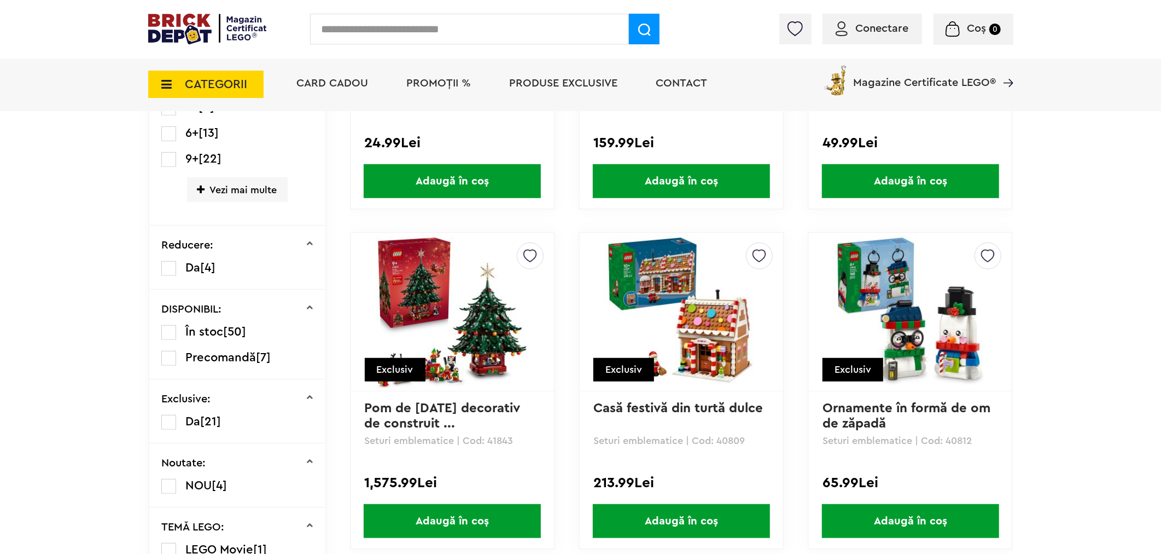
click at [397, 404] on link "Pom de Crăciun decorativ de construit ..." at bounding box center [445, 416] width 160 height 28
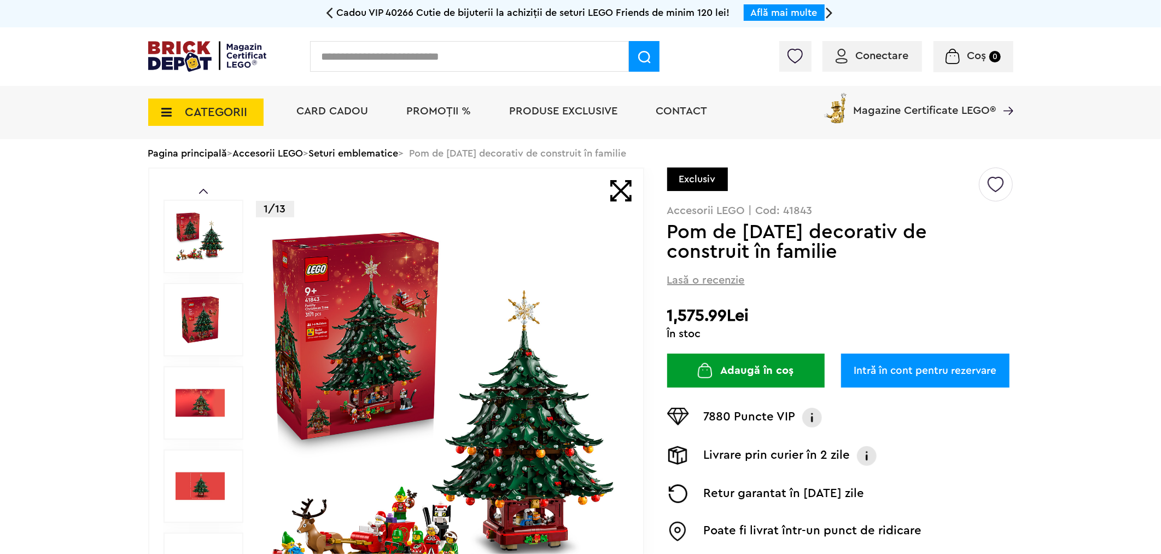
click at [333, 270] on img at bounding box center [443, 402] width 352 height 352
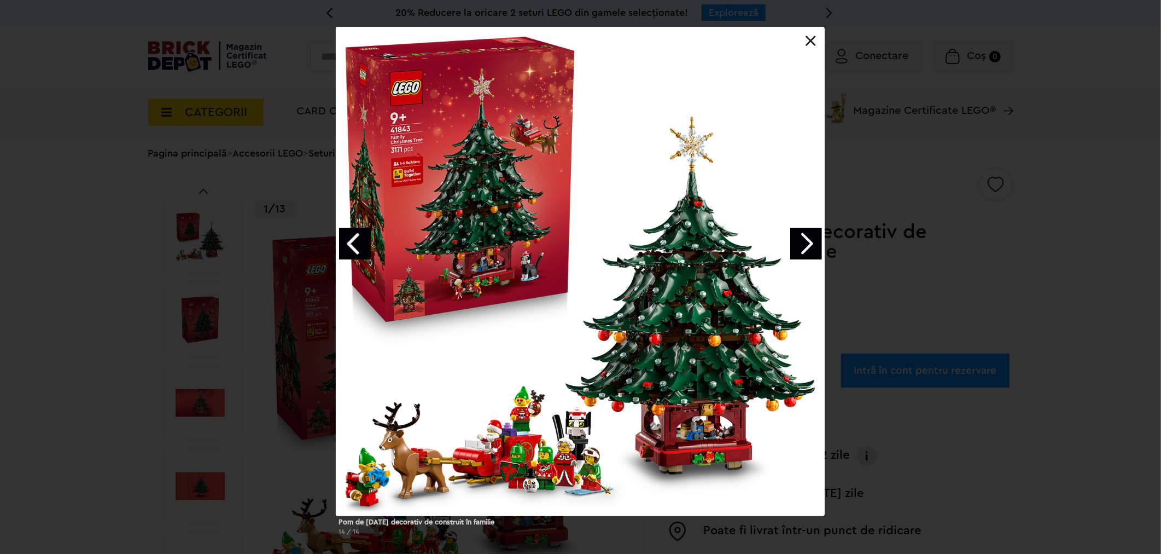
click at [111, 305] on div "Pom de Crăciun decorativ de construit în familie 14 / 14" at bounding box center [580, 285] width 1161 height 516
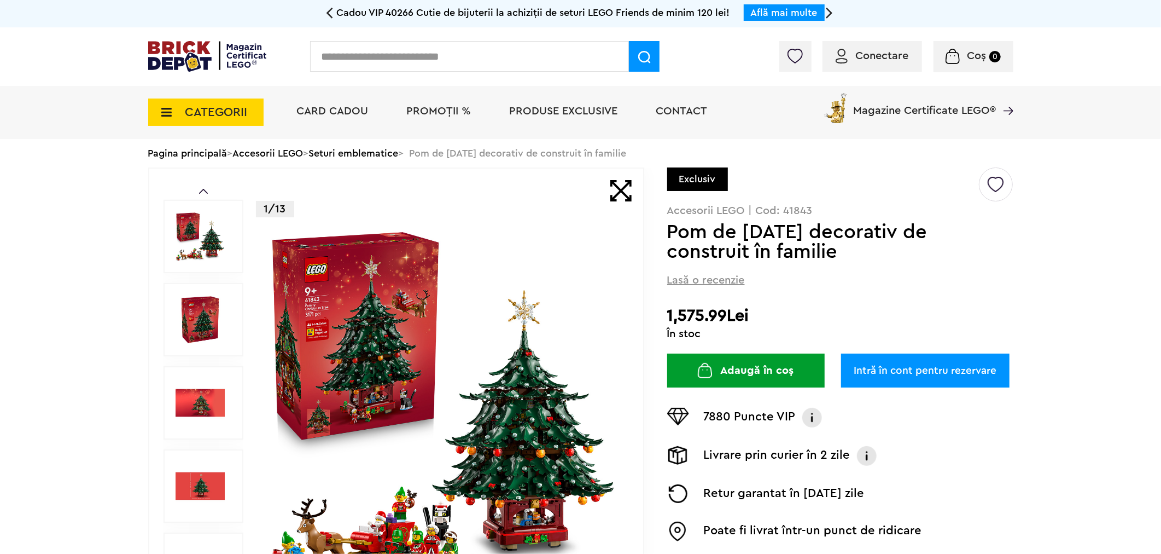
click at [197, 79] on div "Conectare Coș 0" at bounding box center [580, 56] width 1161 height 59
click at [144, 56] on div "Conectare Coș 0" at bounding box center [580, 56] width 1161 height 59
click at [168, 55] on img at bounding box center [207, 56] width 119 height 31
